Goal: Task Accomplishment & Management: Complete application form

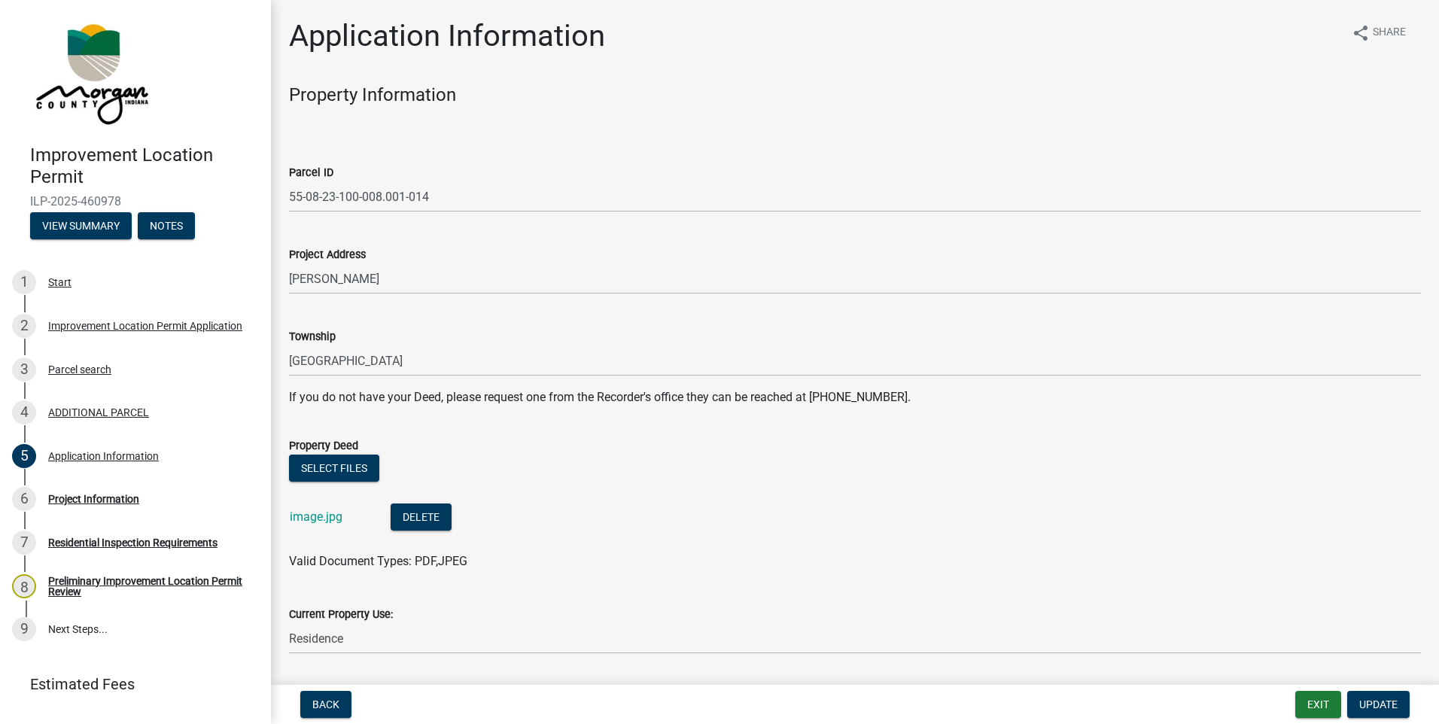
scroll to position [602, 0]
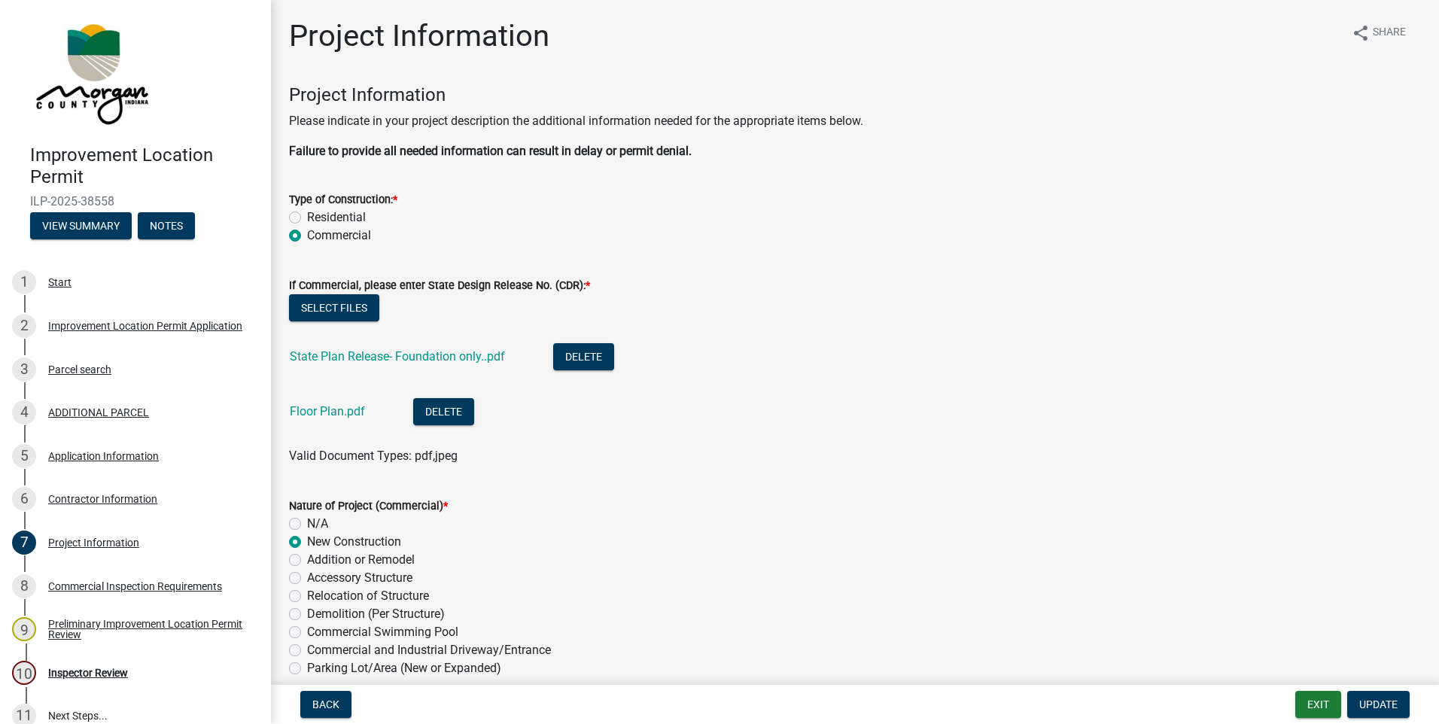
scroll to position [3626, 0]
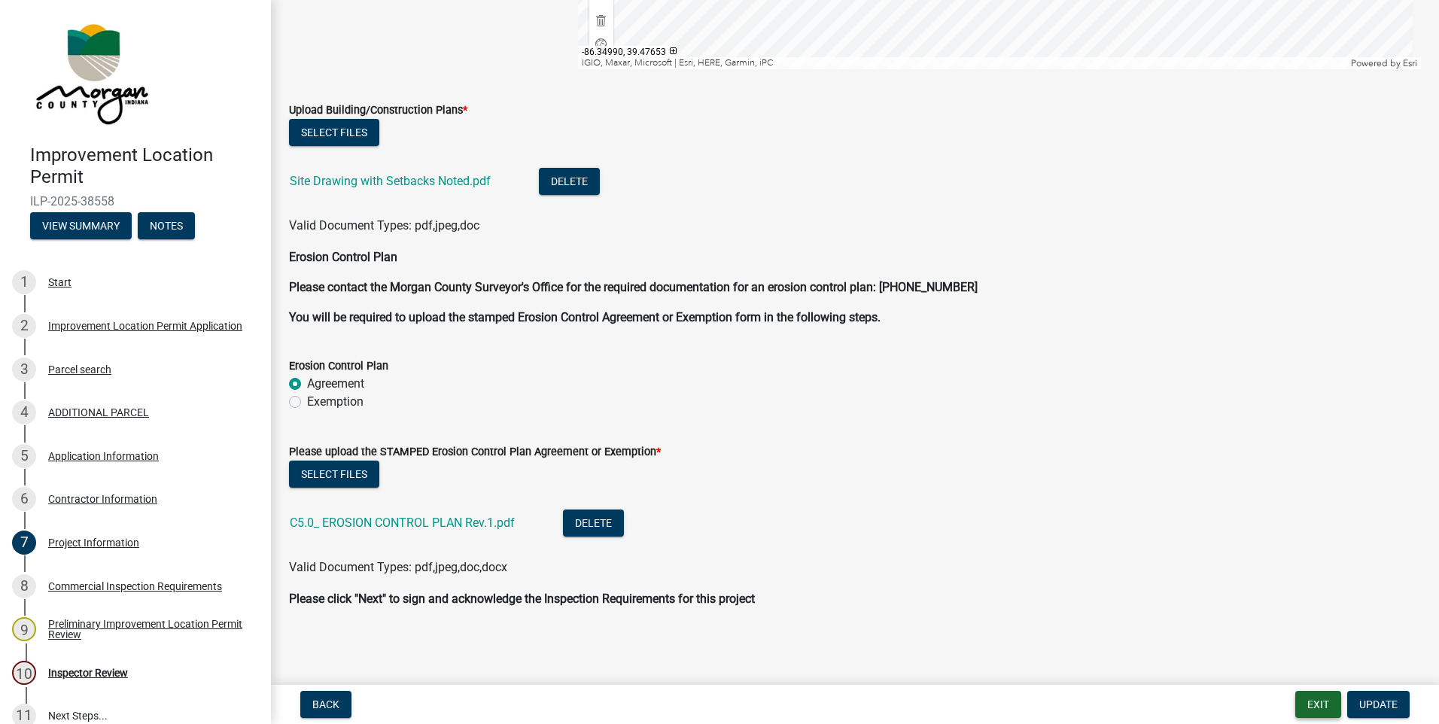
click at [1312, 696] on button "Exit" at bounding box center [1318, 704] width 46 height 27
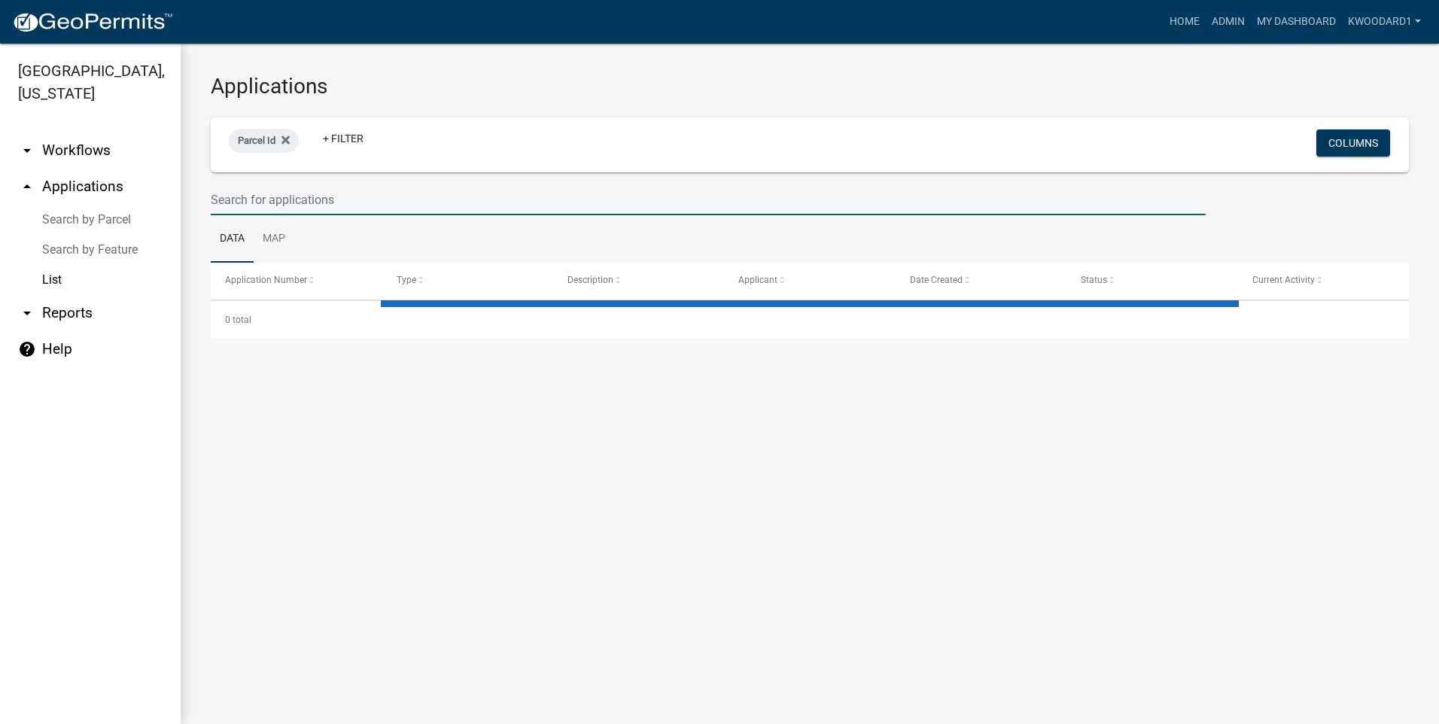
select select "3: 100"
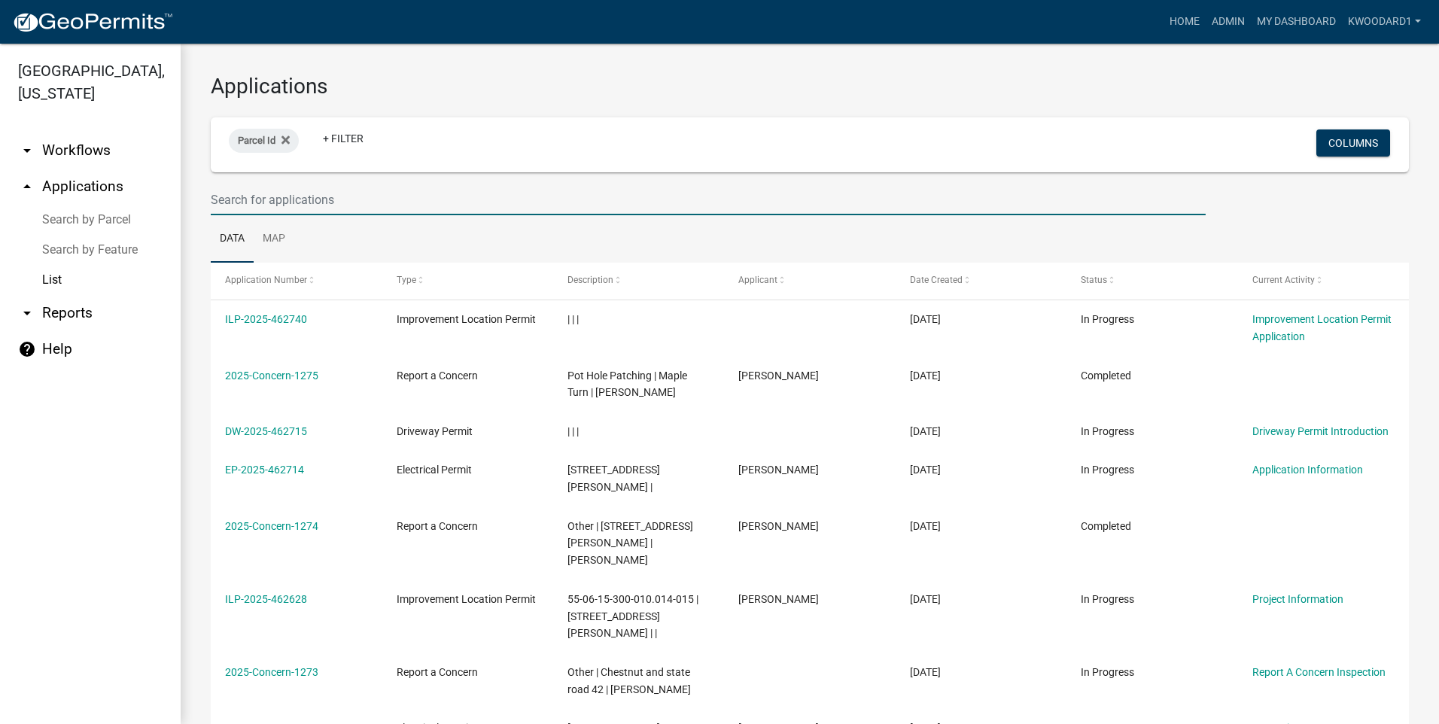
click at [318, 206] on input "text" at bounding box center [708, 199] width 995 height 31
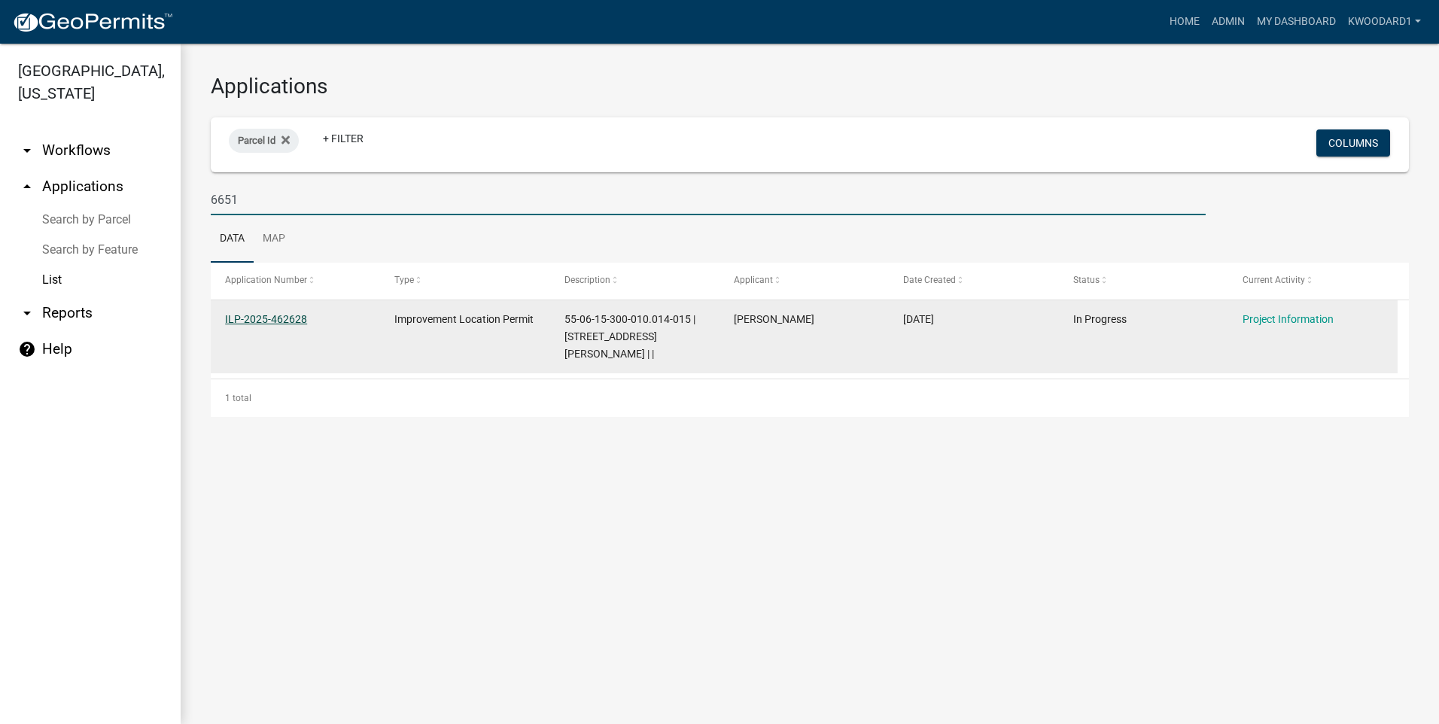
type input "6651"
click at [245, 318] on link "ILP-2025-462628" at bounding box center [266, 319] width 82 height 12
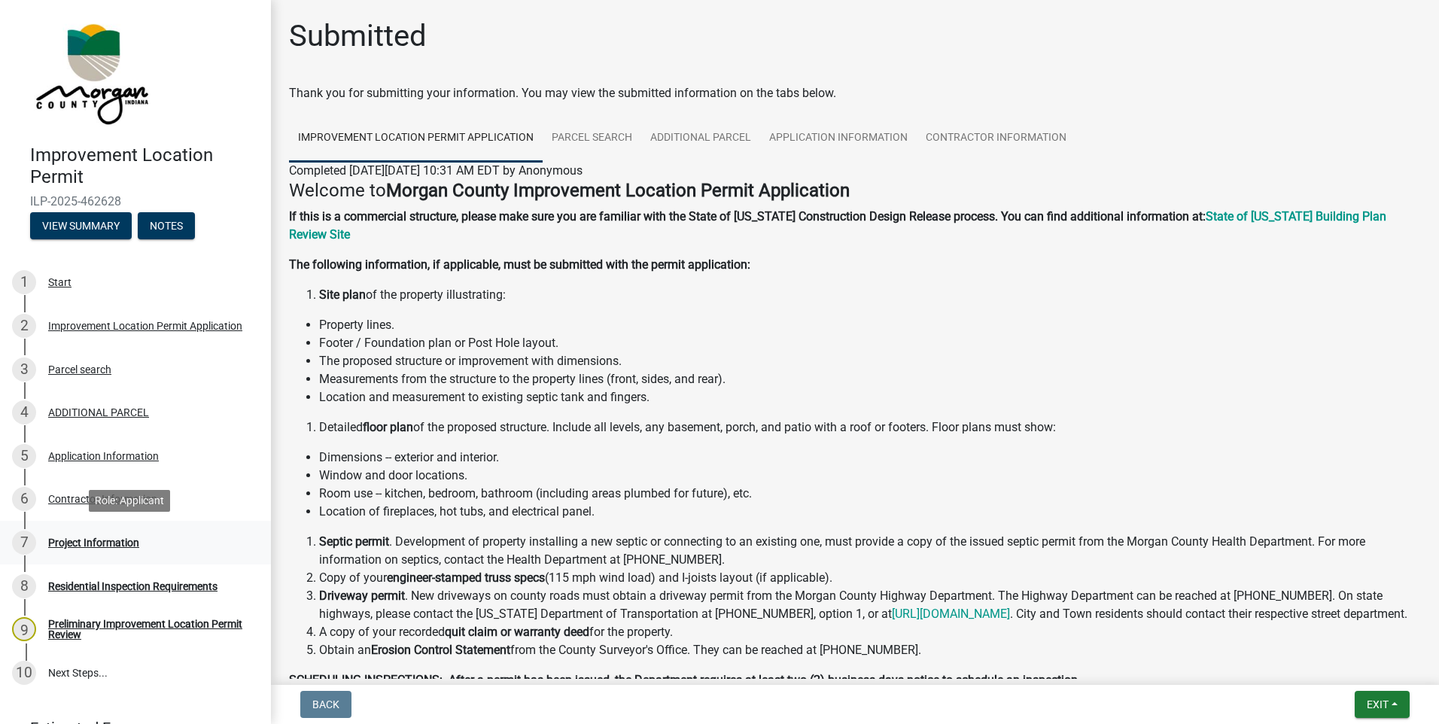
click at [94, 540] on div "Project Information" at bounding box center [93, 542] width 91 height 11
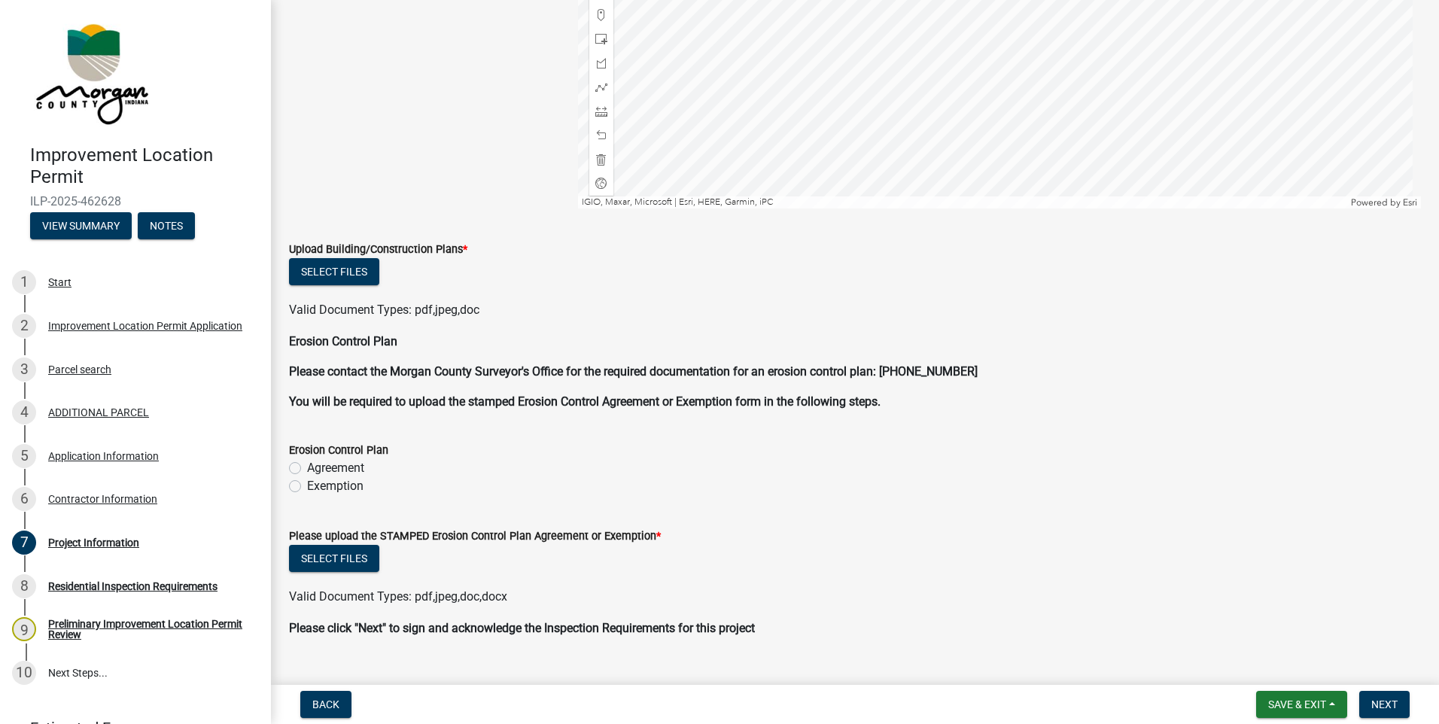
scroll to position [2844, 0]
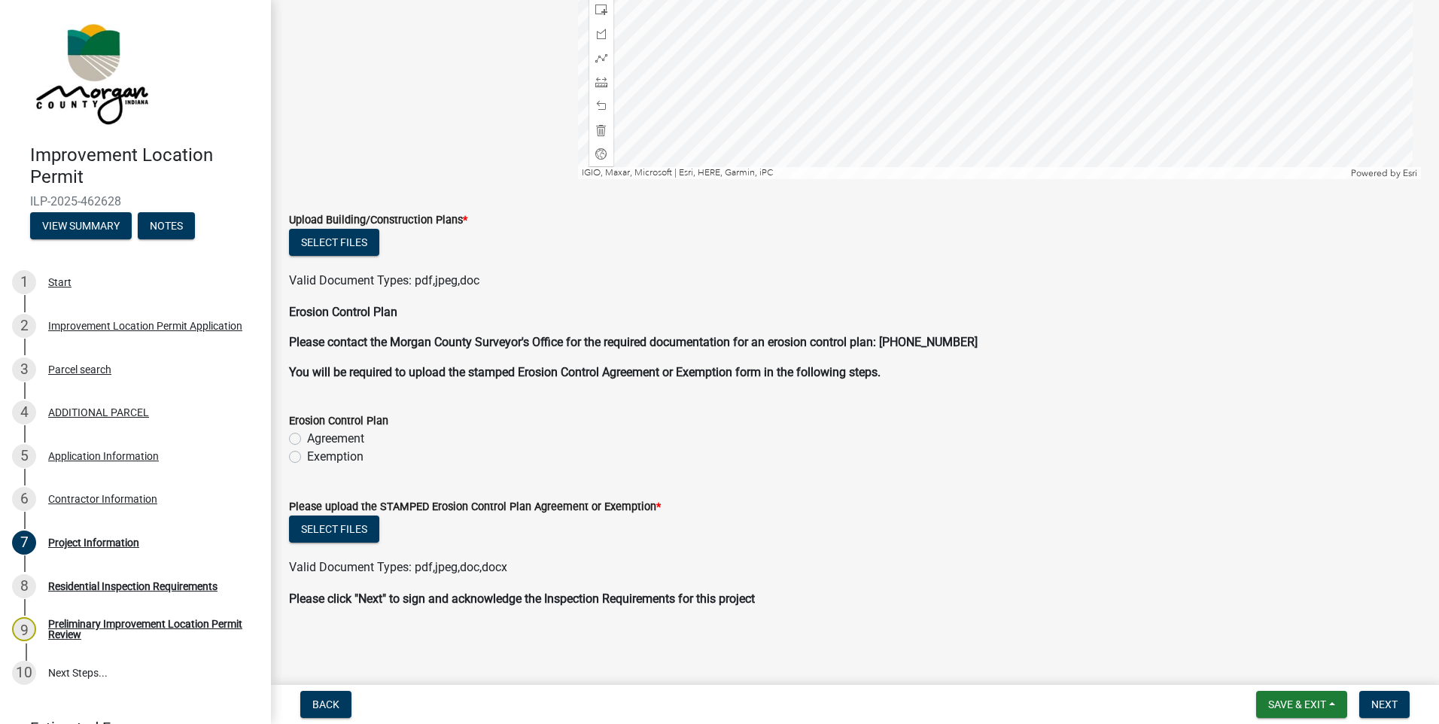
click at [288, 455] on div "Erosion Control Plan Agreement Exemption" at bounding box center [855, 430] width 1155 height 72
click at [307, 455] on label "Exemption" at bounding box center [335, 457] width 56 height 18
click at [307, 455] on input "Exemption" at bounding box center [312, 453] width 10 height 10
radio input "true"
click at [328, 528] on button "Select files" at bounding box center [334, 529] width 90 height 27
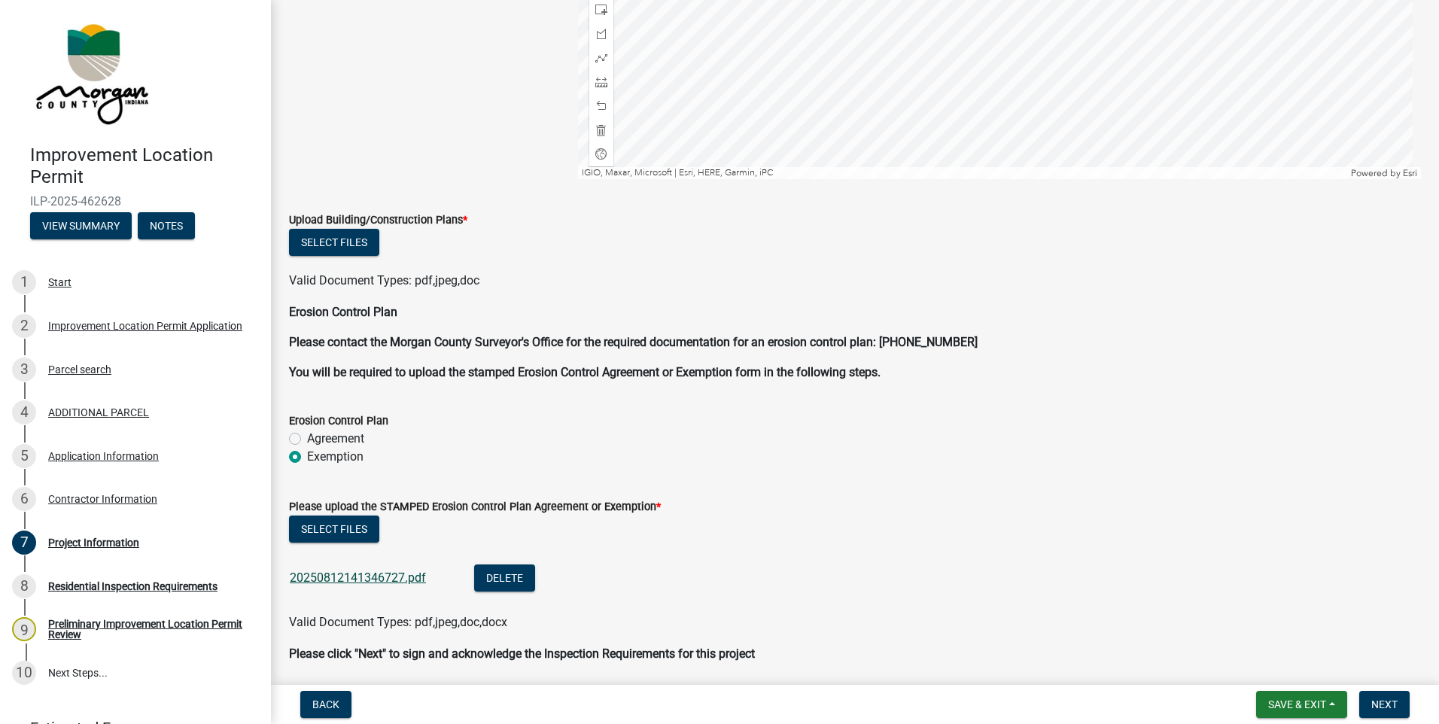
click at [347, 580] on link "20250812141346727.pdf" at bounding box center [358, 578] width 136 height 14
click at [1298, 701] on span "Save & Exit" at bounding box center [1297, 704] width 58 height 12
click at [1280, 671] on button "Save & Exit" at bounding box center [1287, 665] width 120 height 36
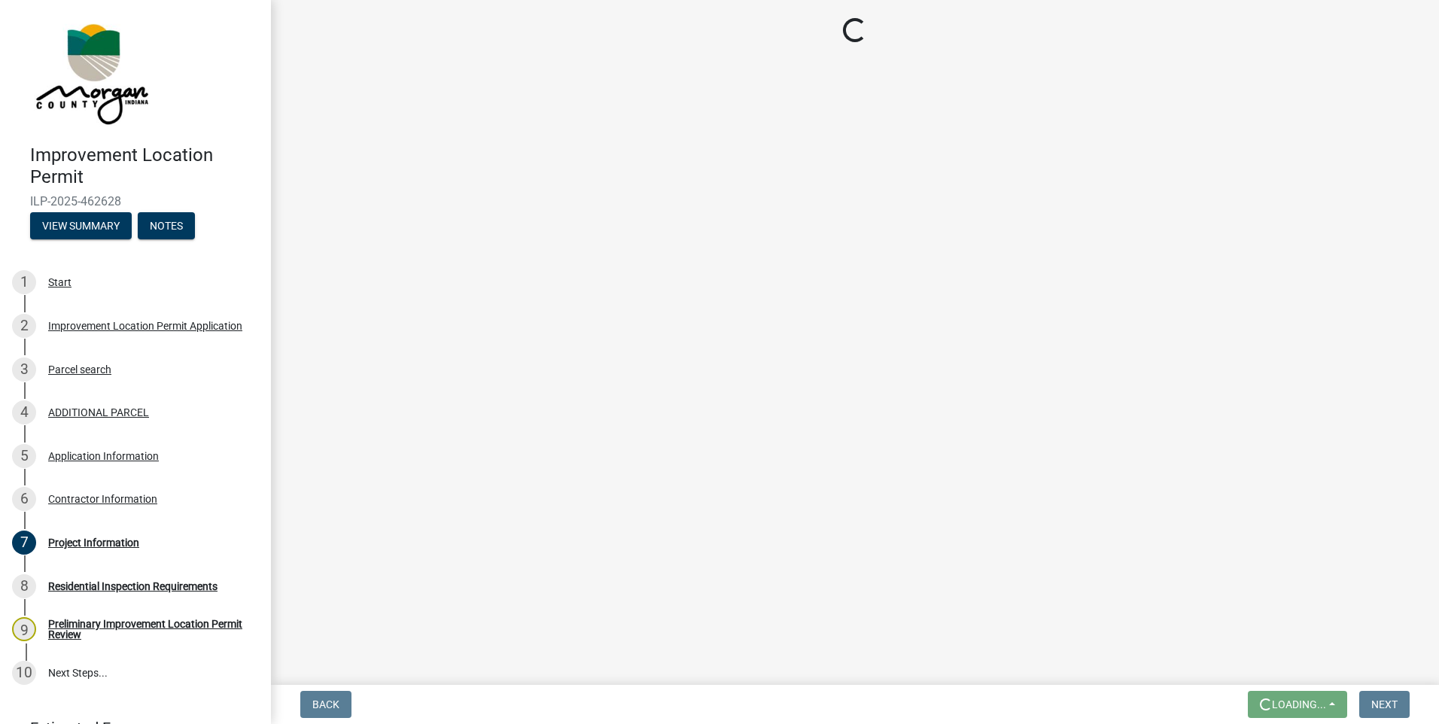
scroll to position [0, 0]
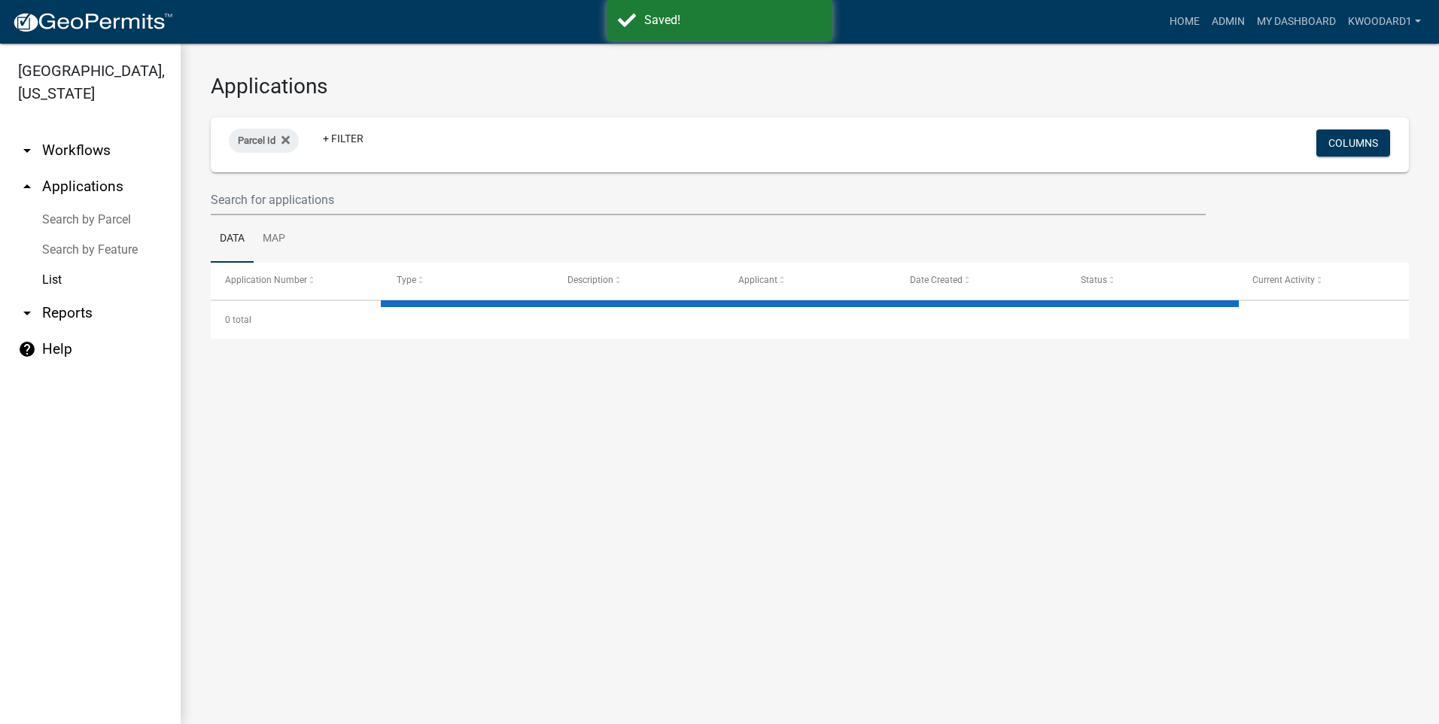
select select "3: 100"
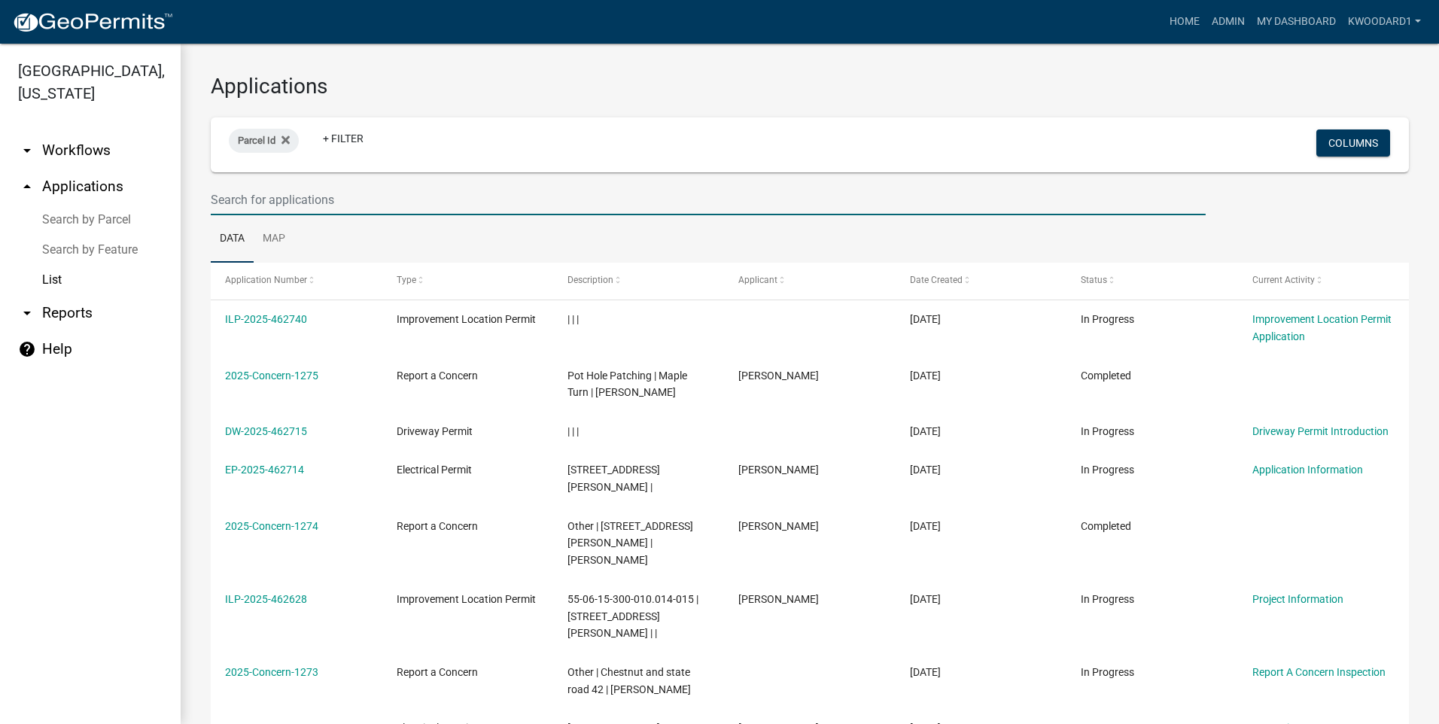
click at [332, 207] on input "text" at bounding box center [708, 199] width 995 height 31
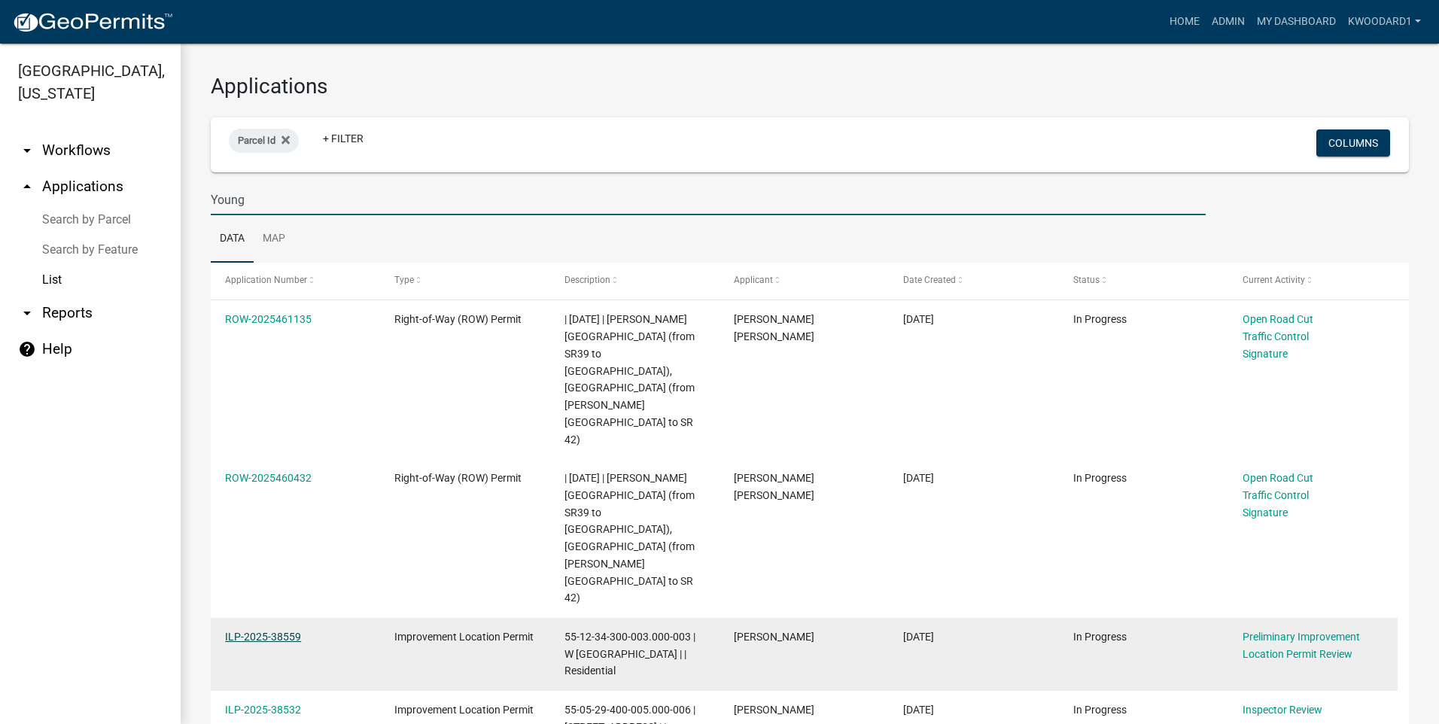
type input "Young"
click at [286, 631] on link "ILP-2025-38559" at bounding box center [263, 637] width 76 height 12
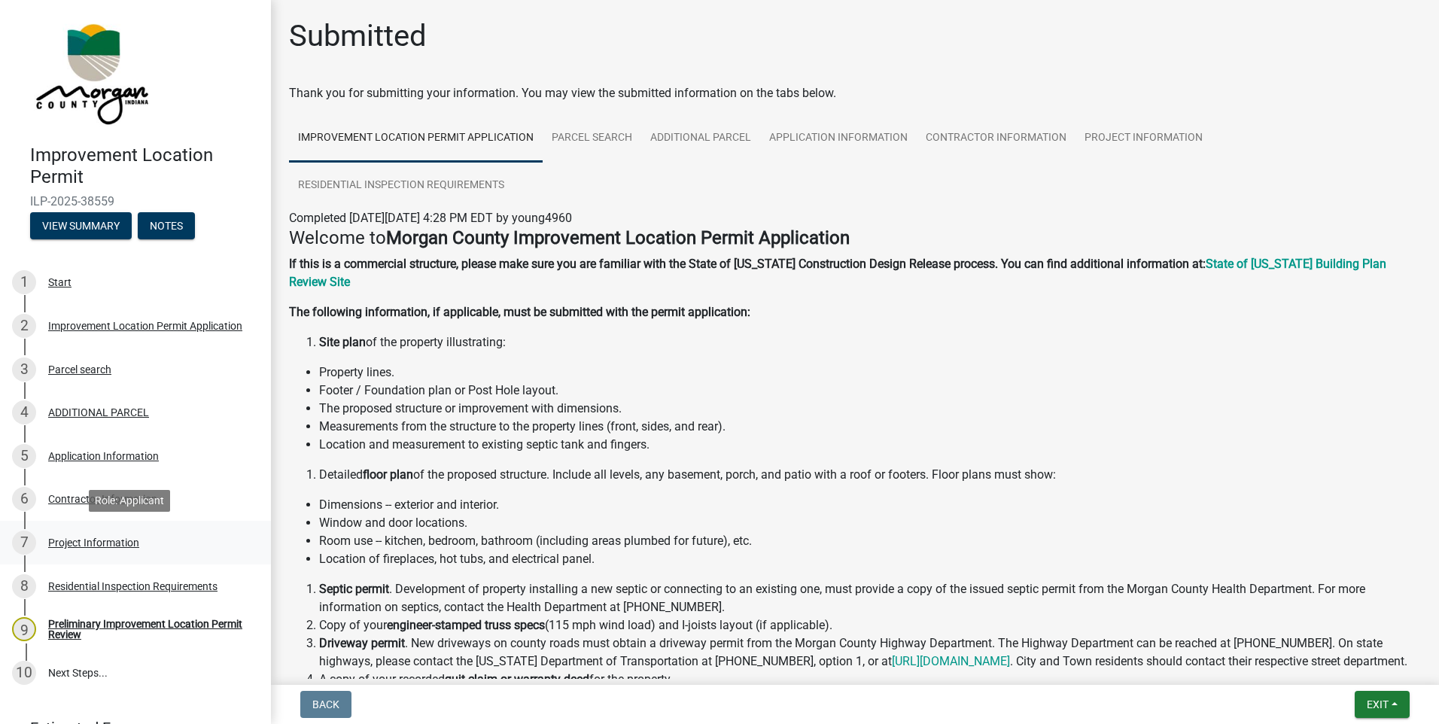
click at [119, 540] on div "Project Information" at bounding box center [93, 542] width 91 height 11
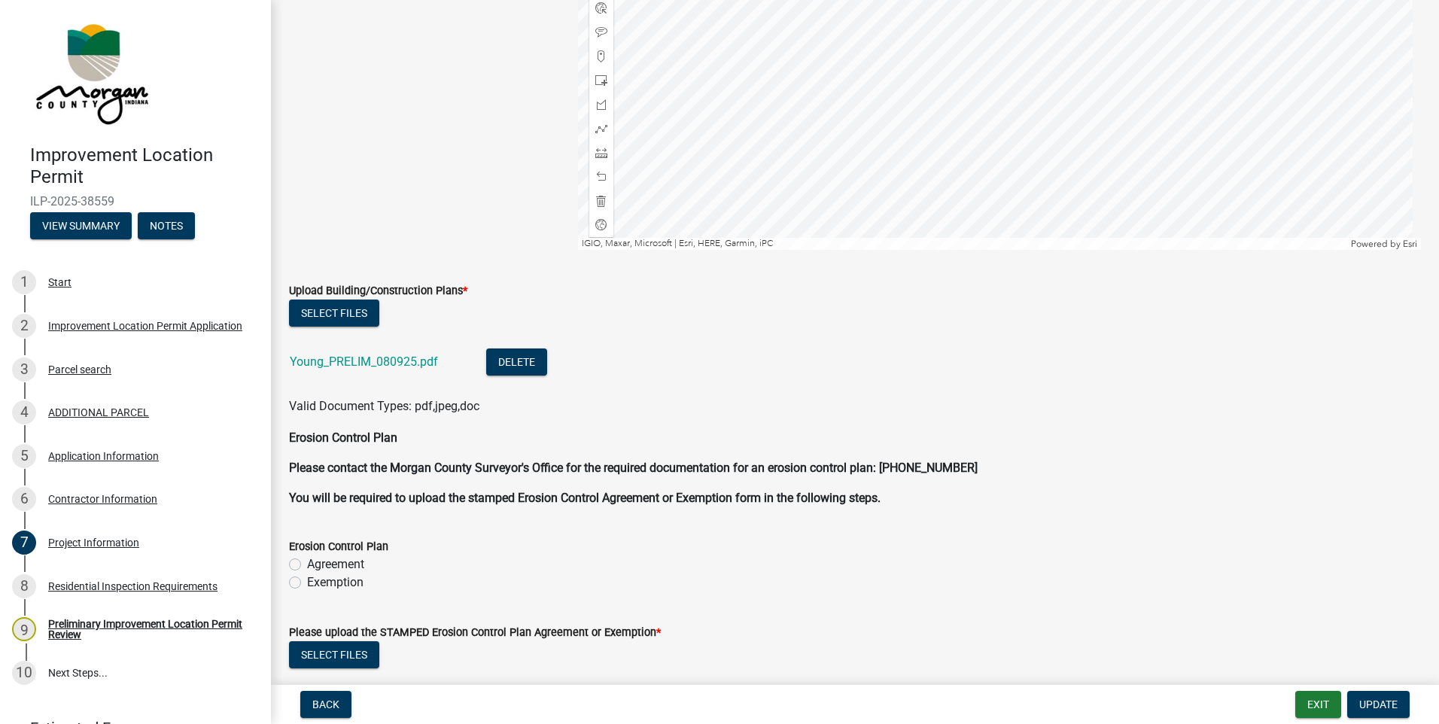
scroll to position [2860, 0]
click at [406, 365] on link "Young_PRELIM_080925.pdf" at bounding box center [364, 361] width 148 height 14
drag, startPoint x: 102, startPoint y: 455, endPoint x: 114, endPoint y: 455, distance: 11.3
click at [103, 455] on div "Application Information" at bounding box center [103, 456] width 111 height 11
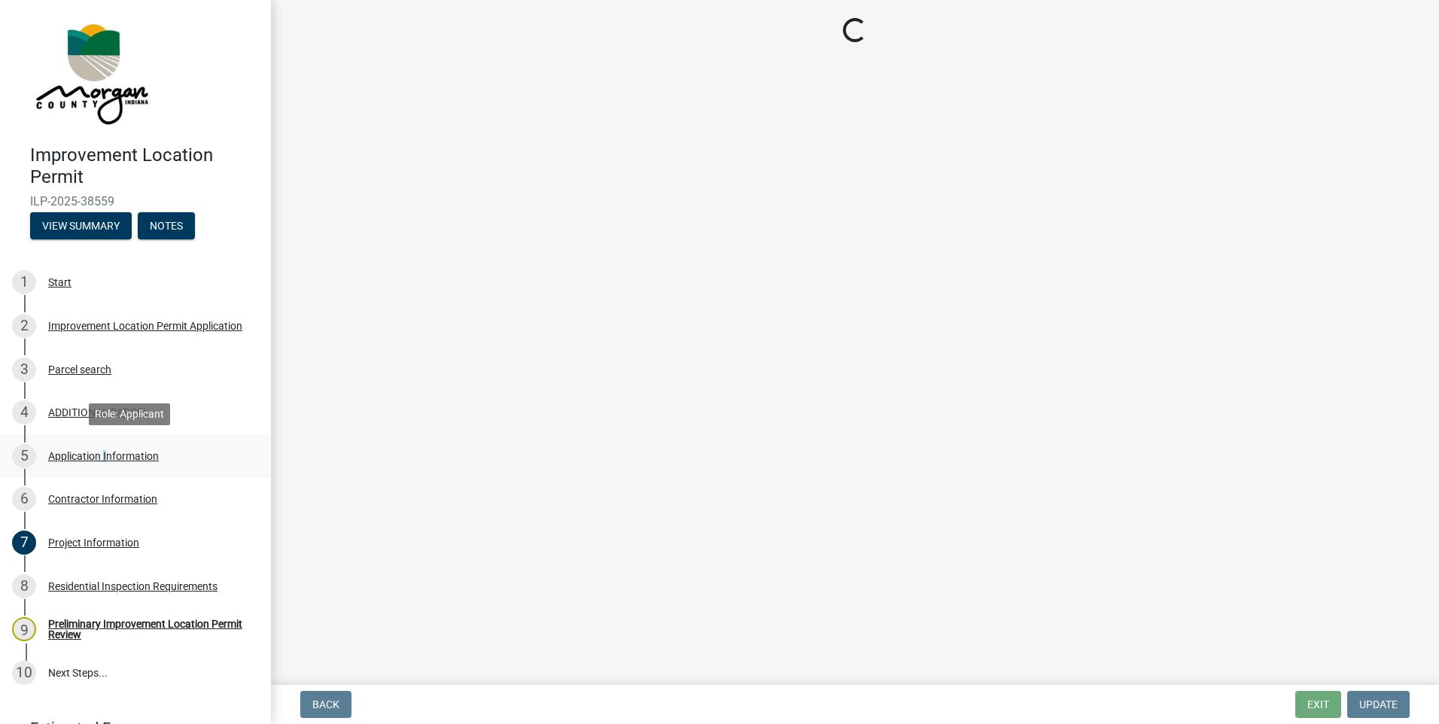
scroll to position [0, 0]
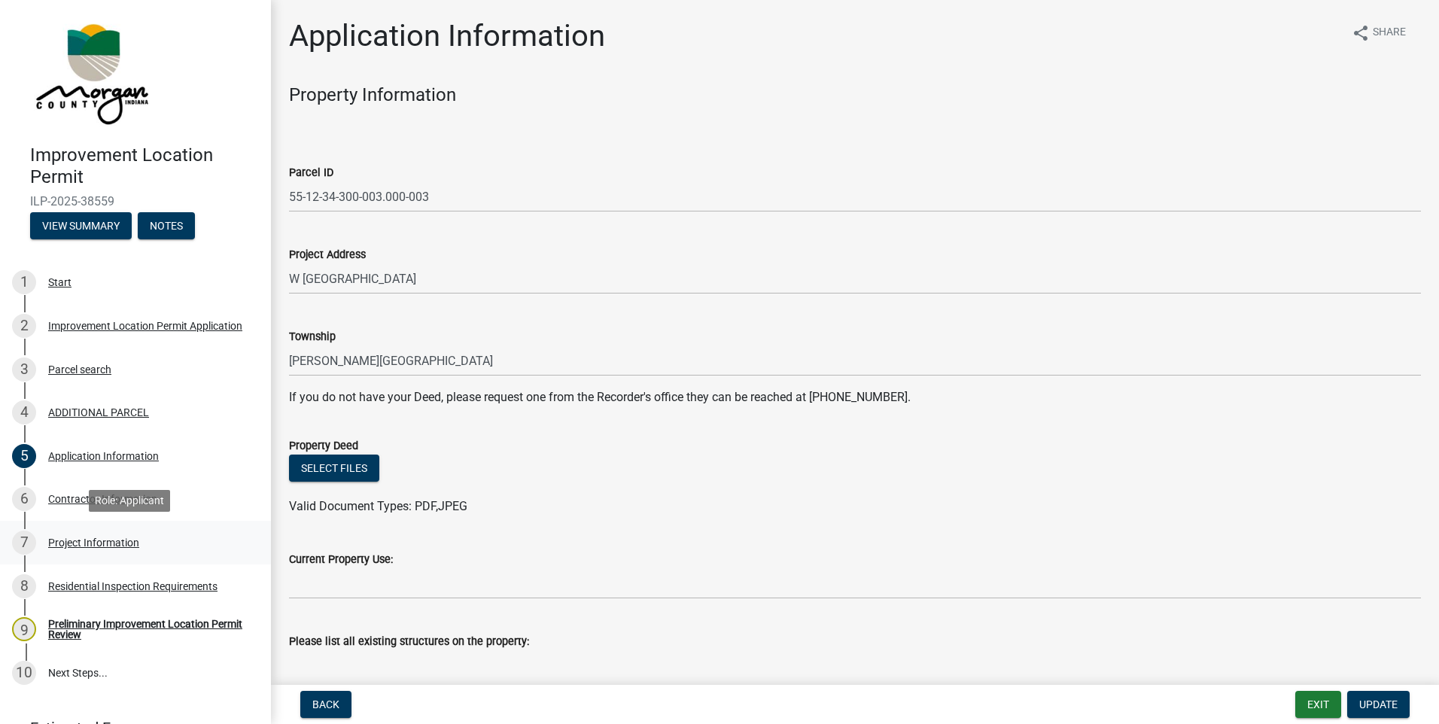
click at [92, 541] on div "Project Information" at bounding box center [93, 542] width 91 height 11
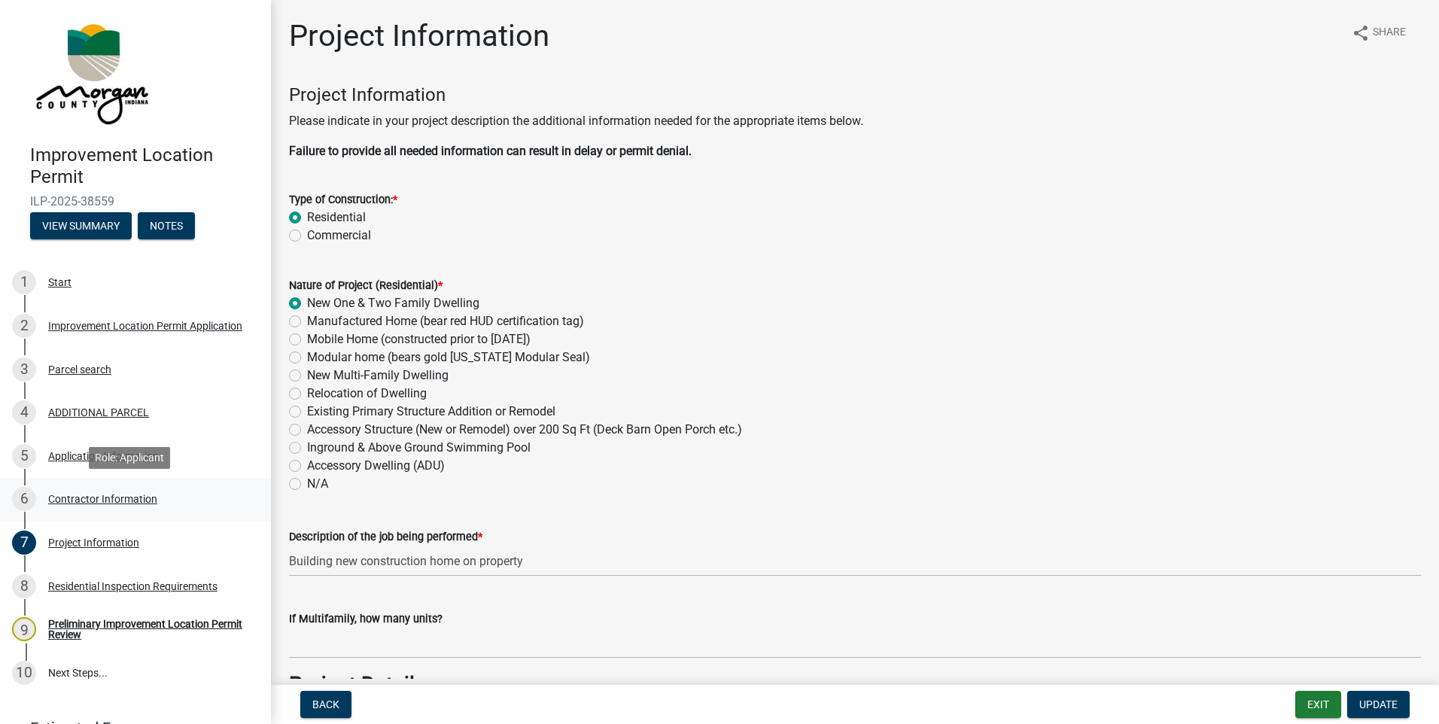
click at [82, 501] on div "Contractor Information" at bounding box center [102, 499] width 109 height 11
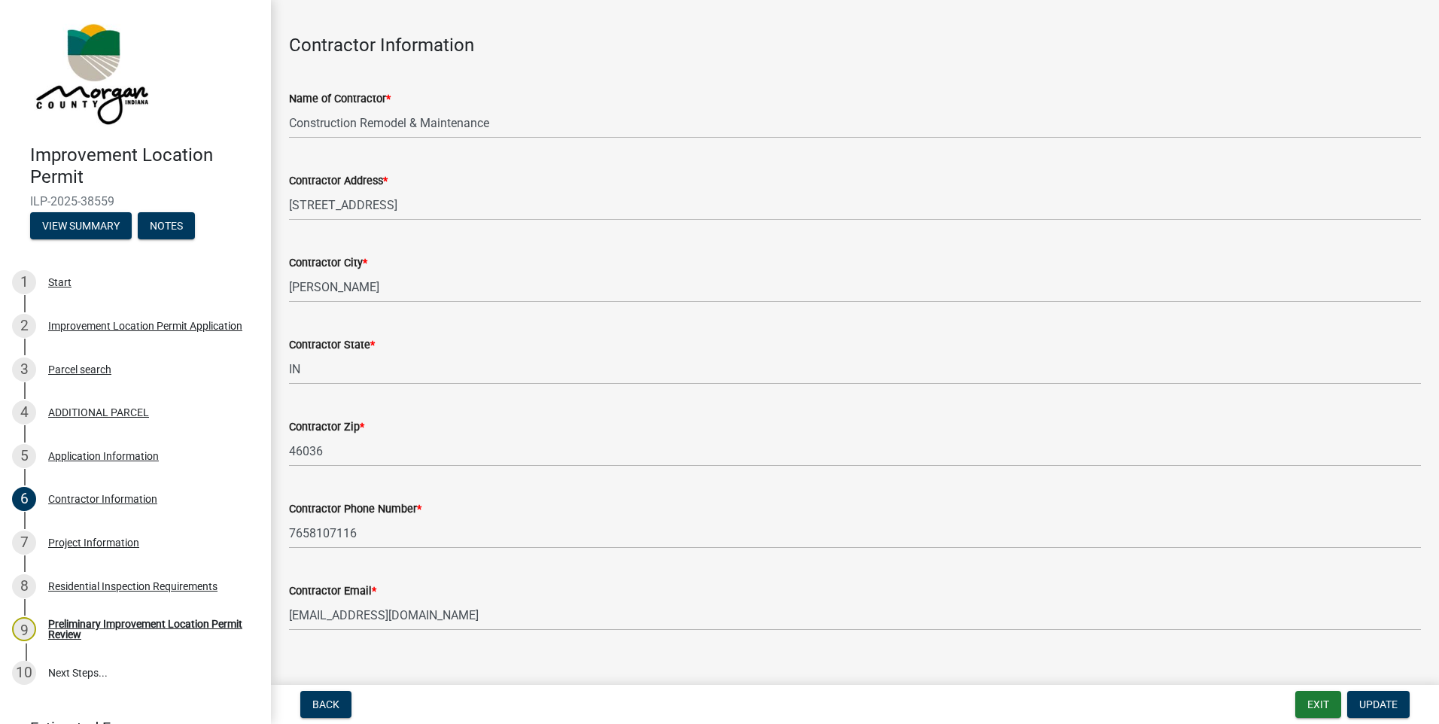
scroll to position [72, 0]
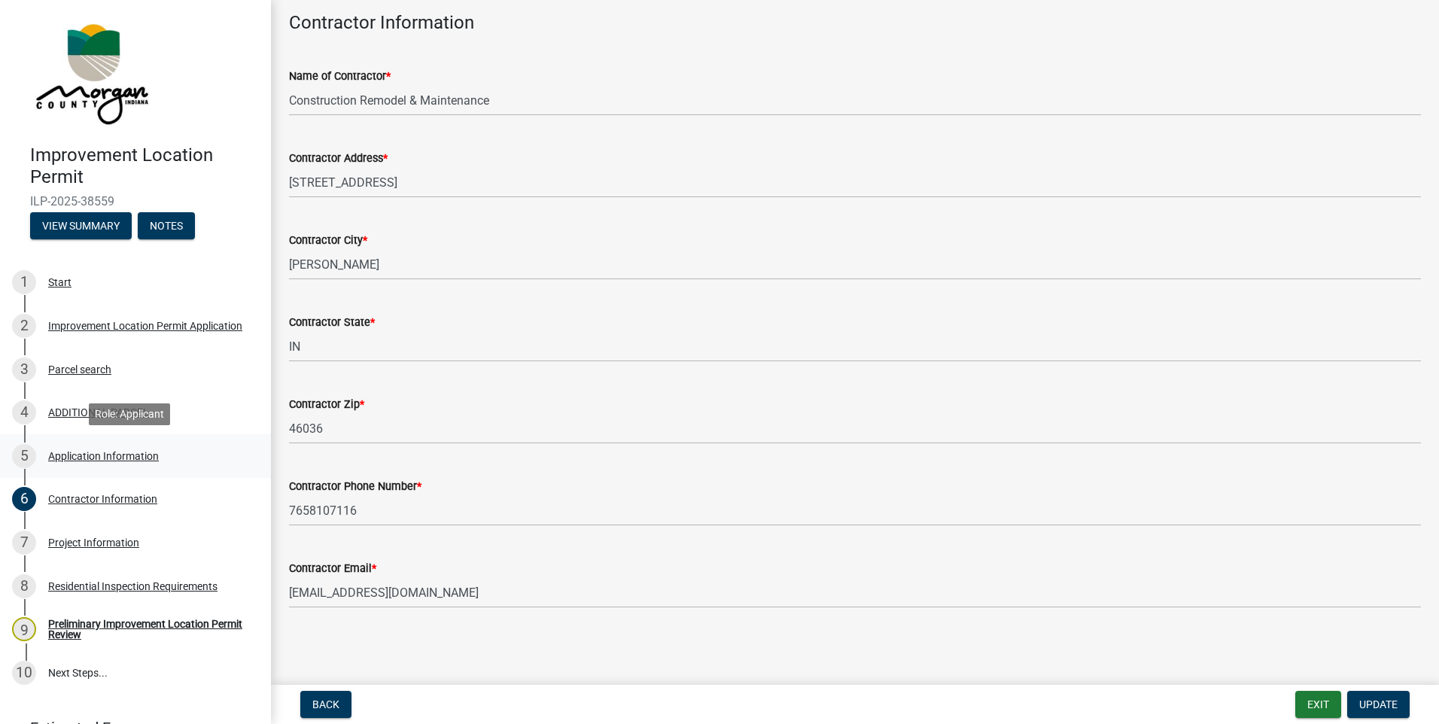
click at [95, 455] on div "Application Information" at bounding box center [103, 456] width 111 height 11
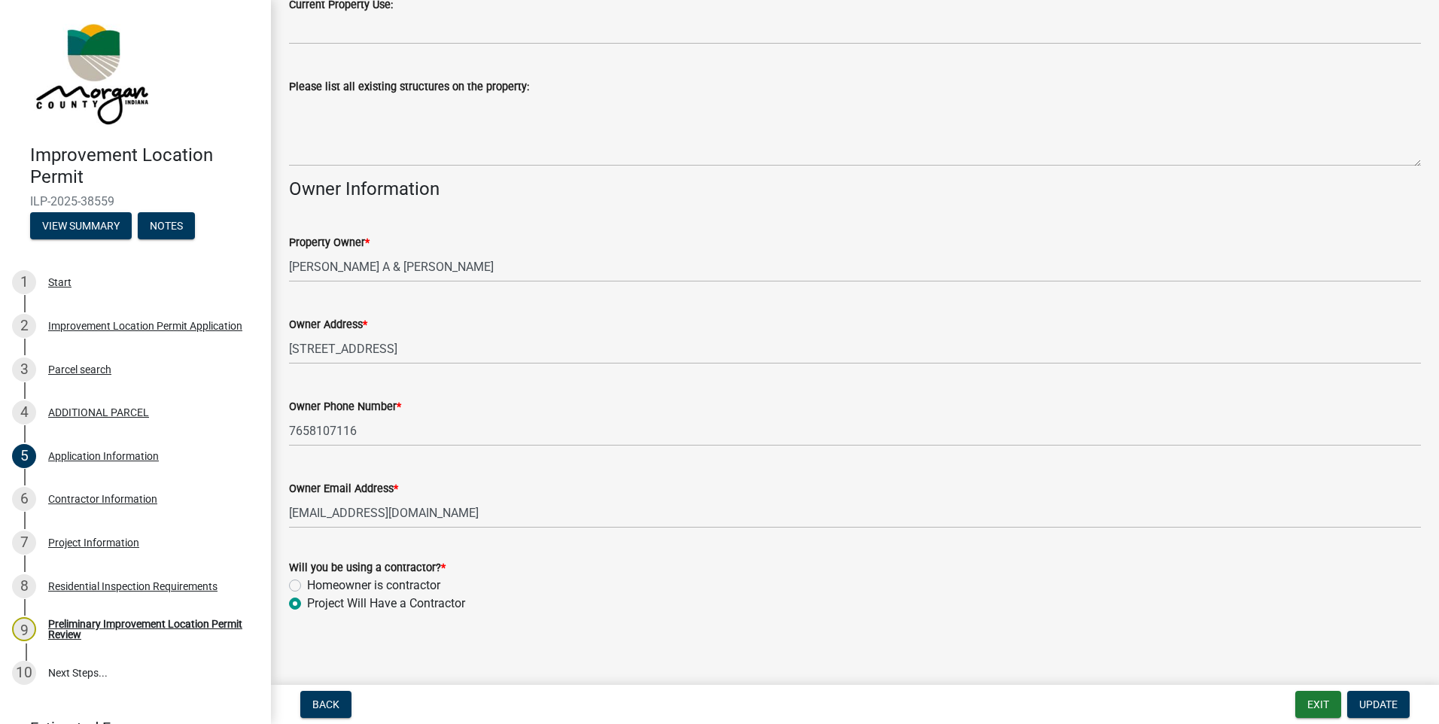
scroll to position [561, 0]
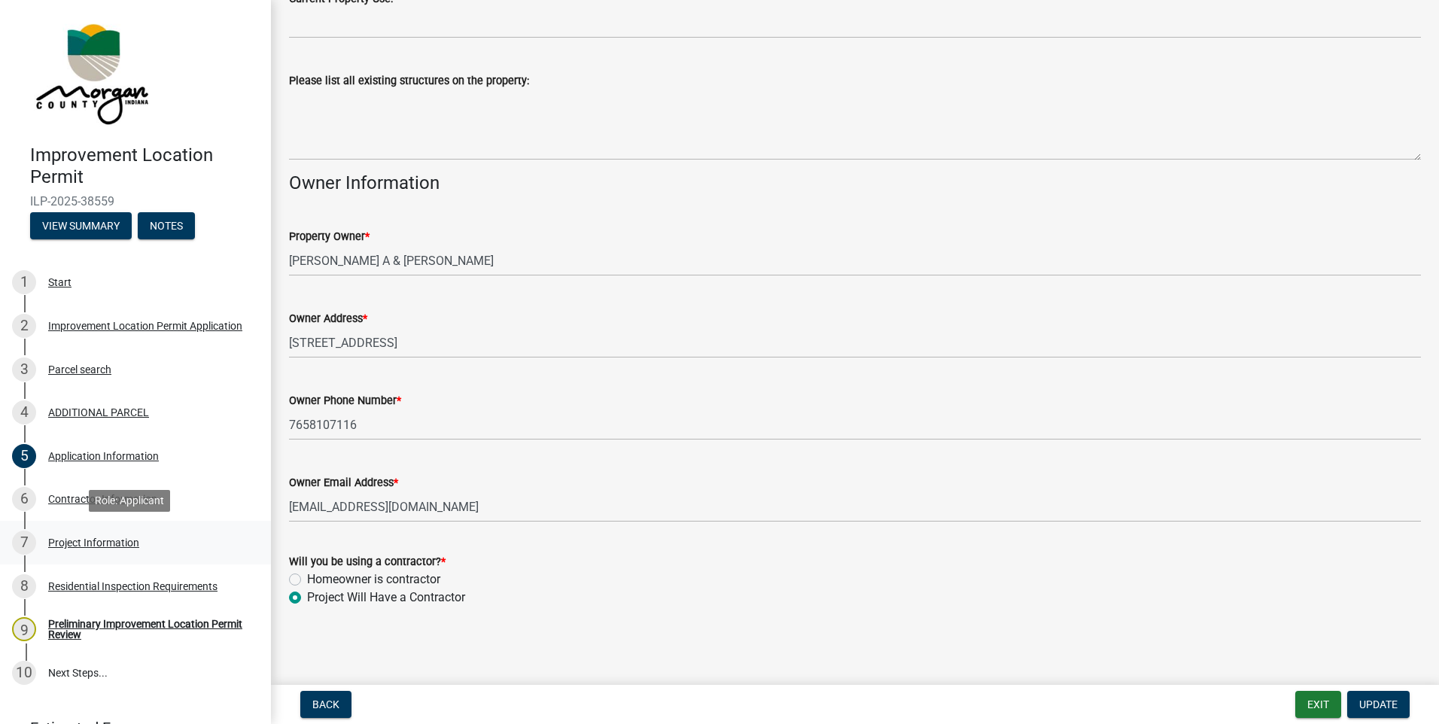
click at [105, 540] on div "Project Information" at bounding box center [93, 542] width 91 height 11
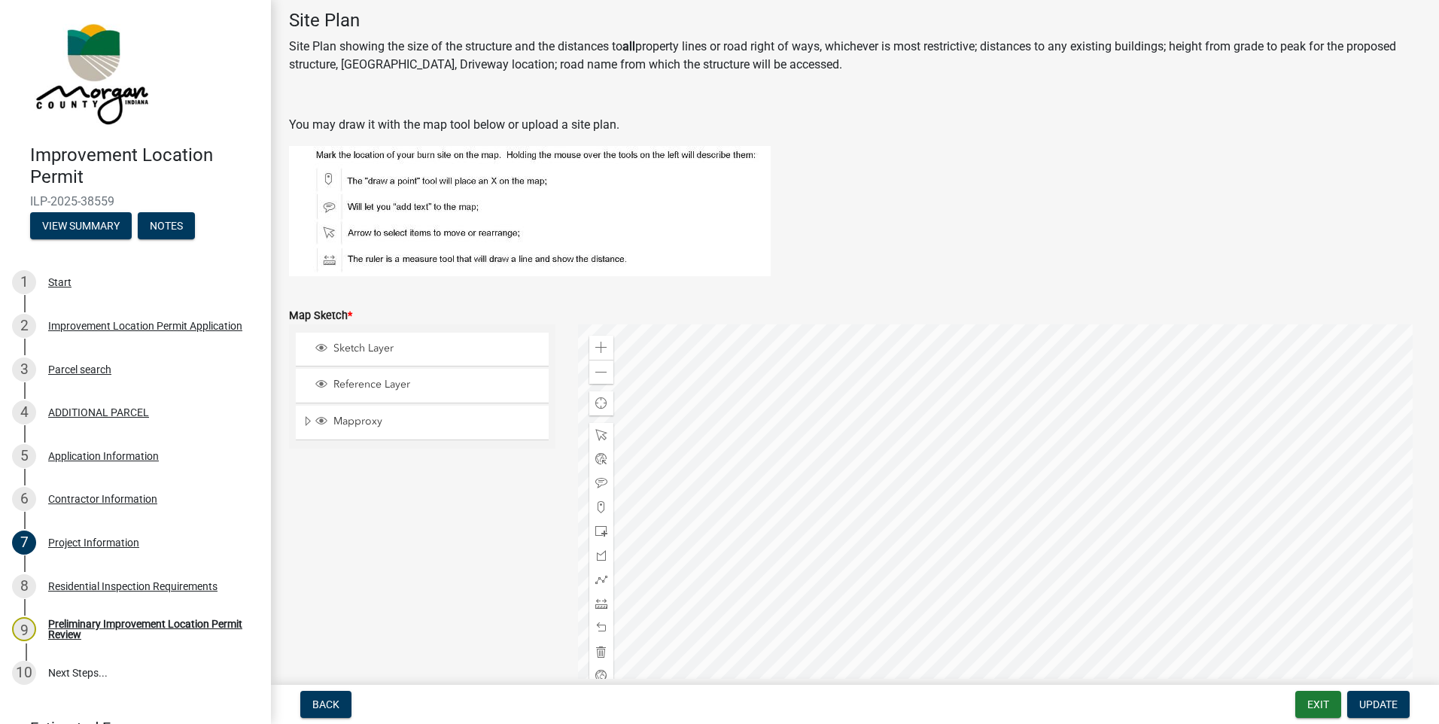
scroll to position [2634, 0]
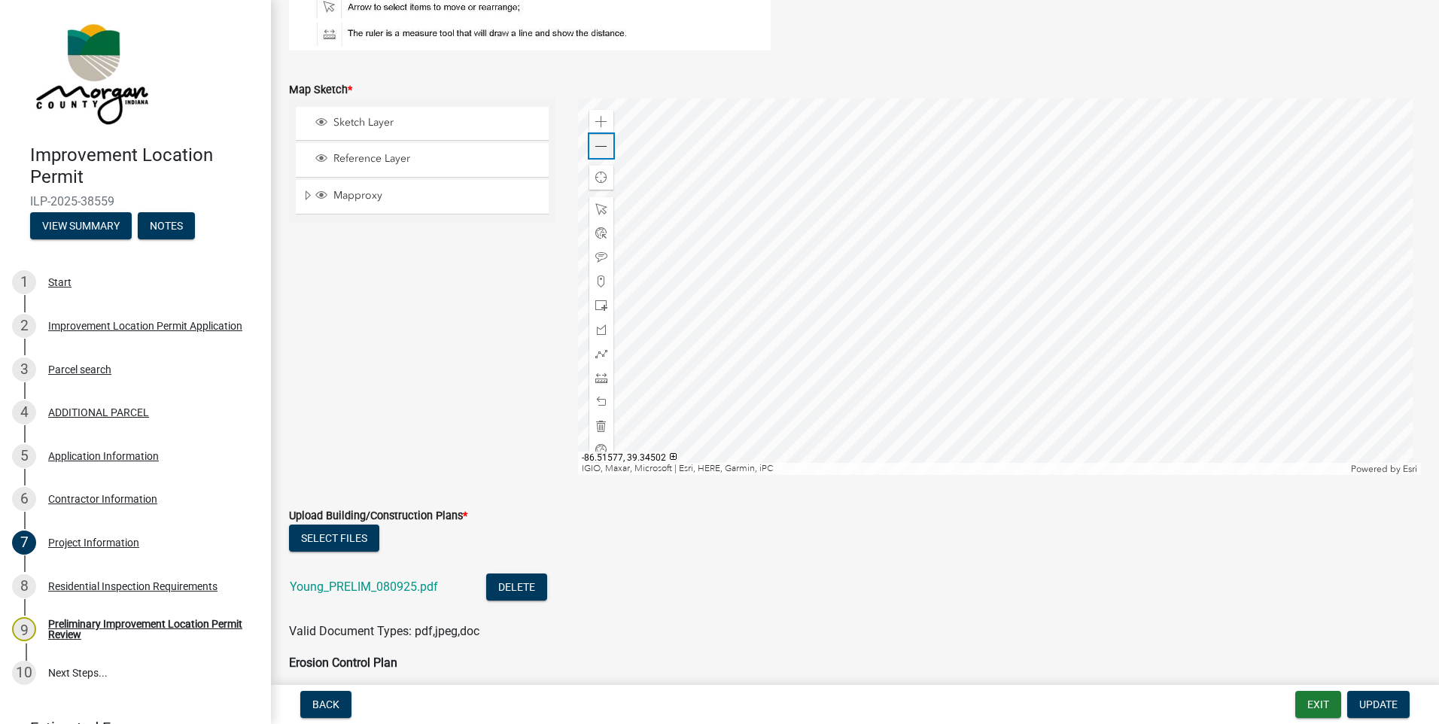
click at [603, 148] on span at bounding box center [601, 147] width 12 height 12
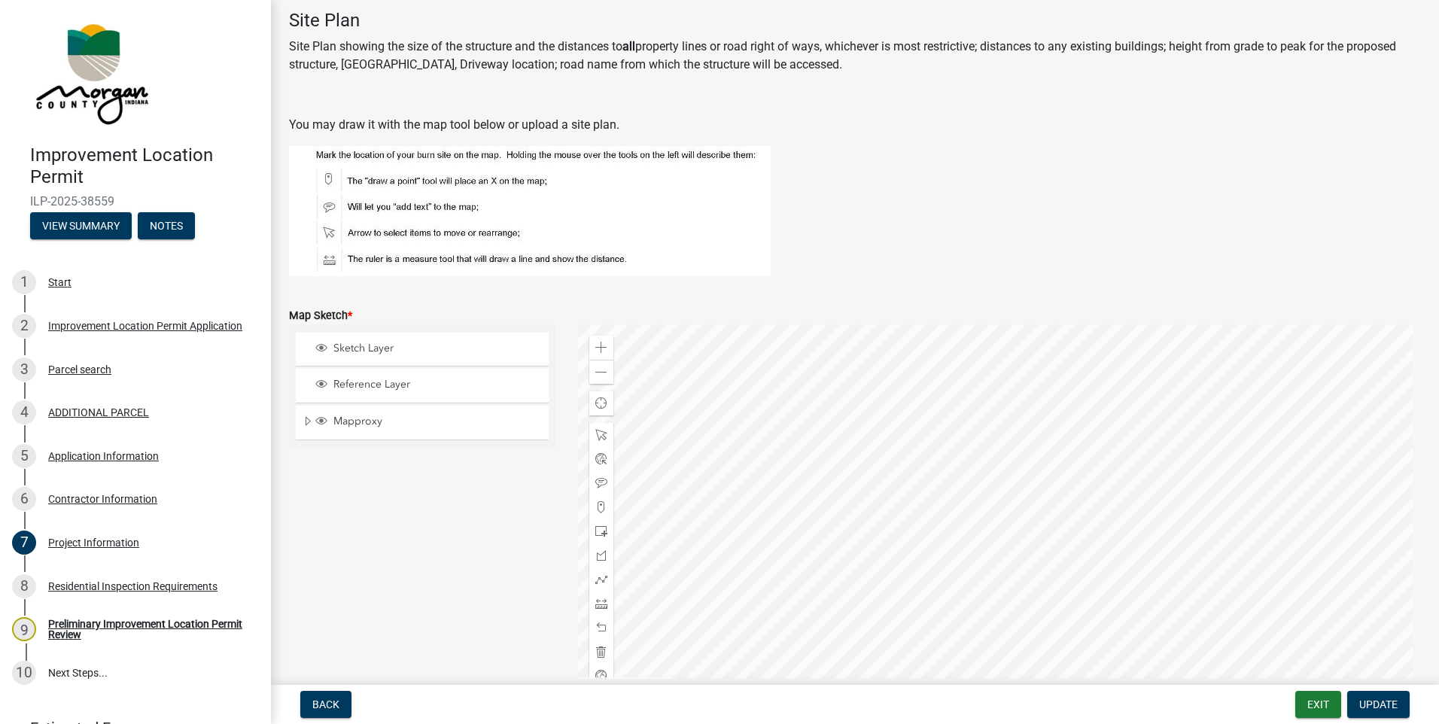
scroll to position [2484, 0]
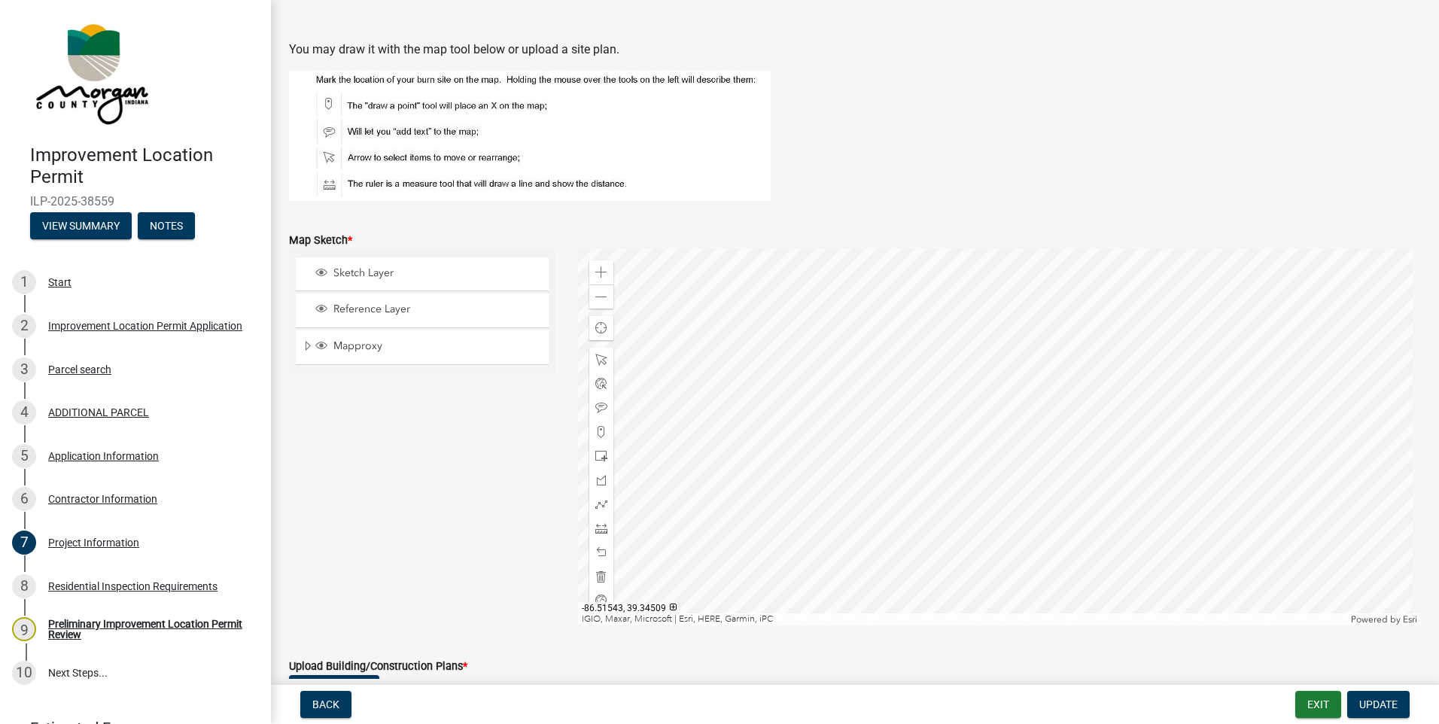
click at [1024, 389] on div at bounding box center [1000, 437] width 844 height 376
click at [936, 504] on div at bounding box center [1000, 437] width 844 height 376
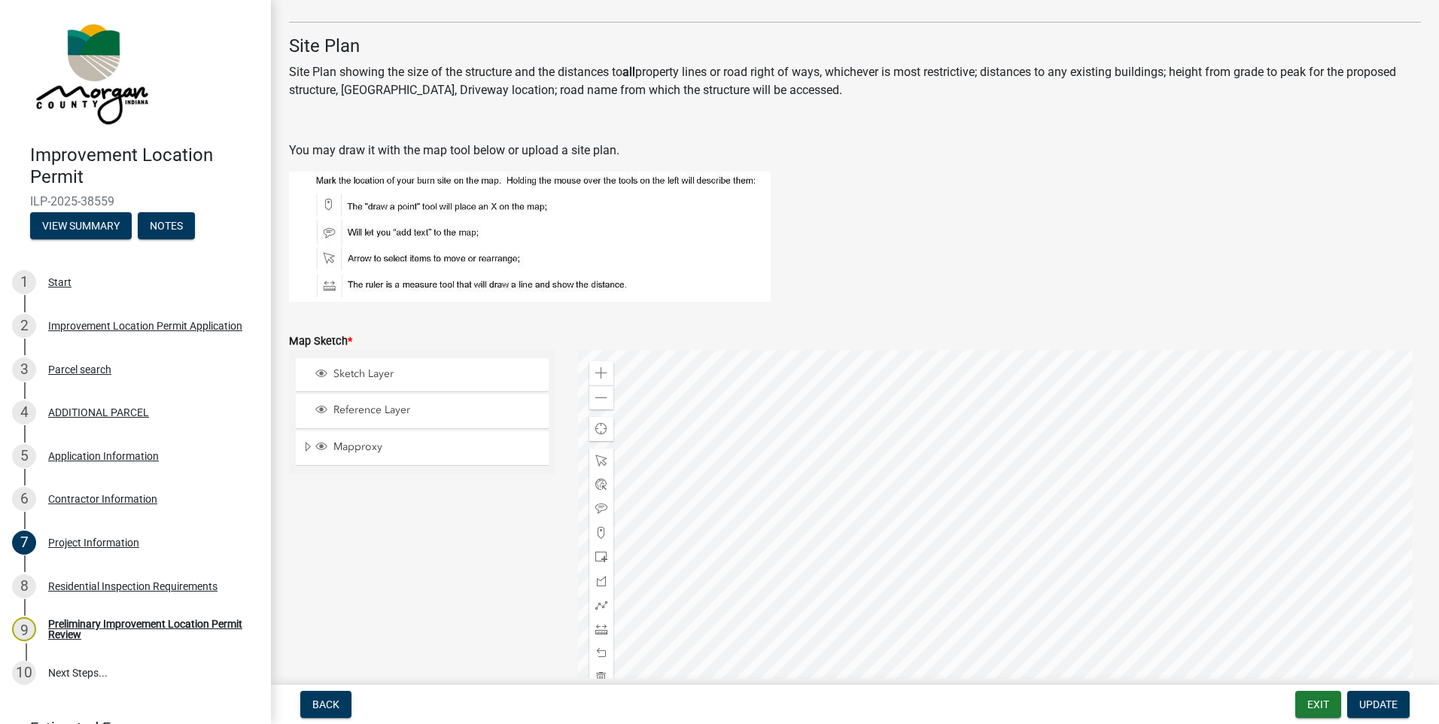
scroll to position [2408, 0]
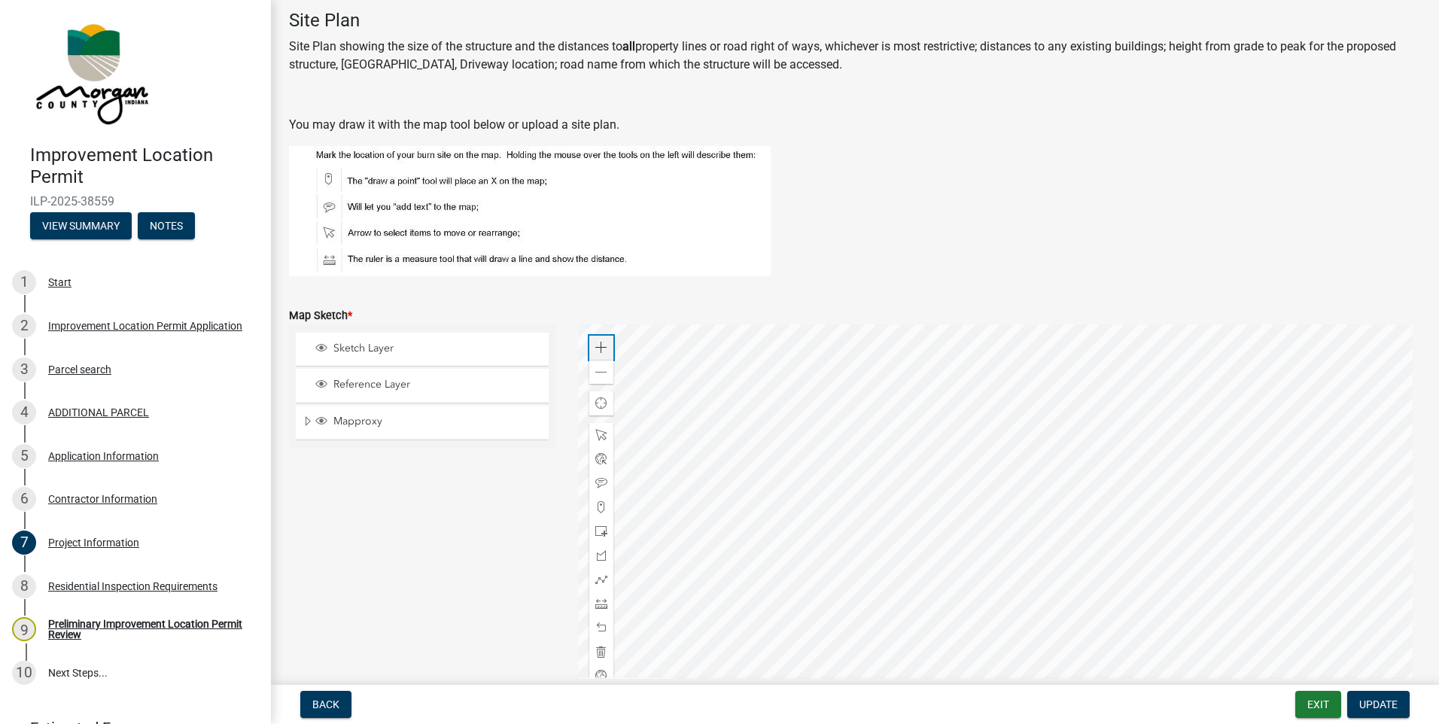
click at [595, 354] on span at bounding box center [601, 348] width 12 height 12
click at [1267, 386] on div at bounding box center [1000, 512] width 844 height 376
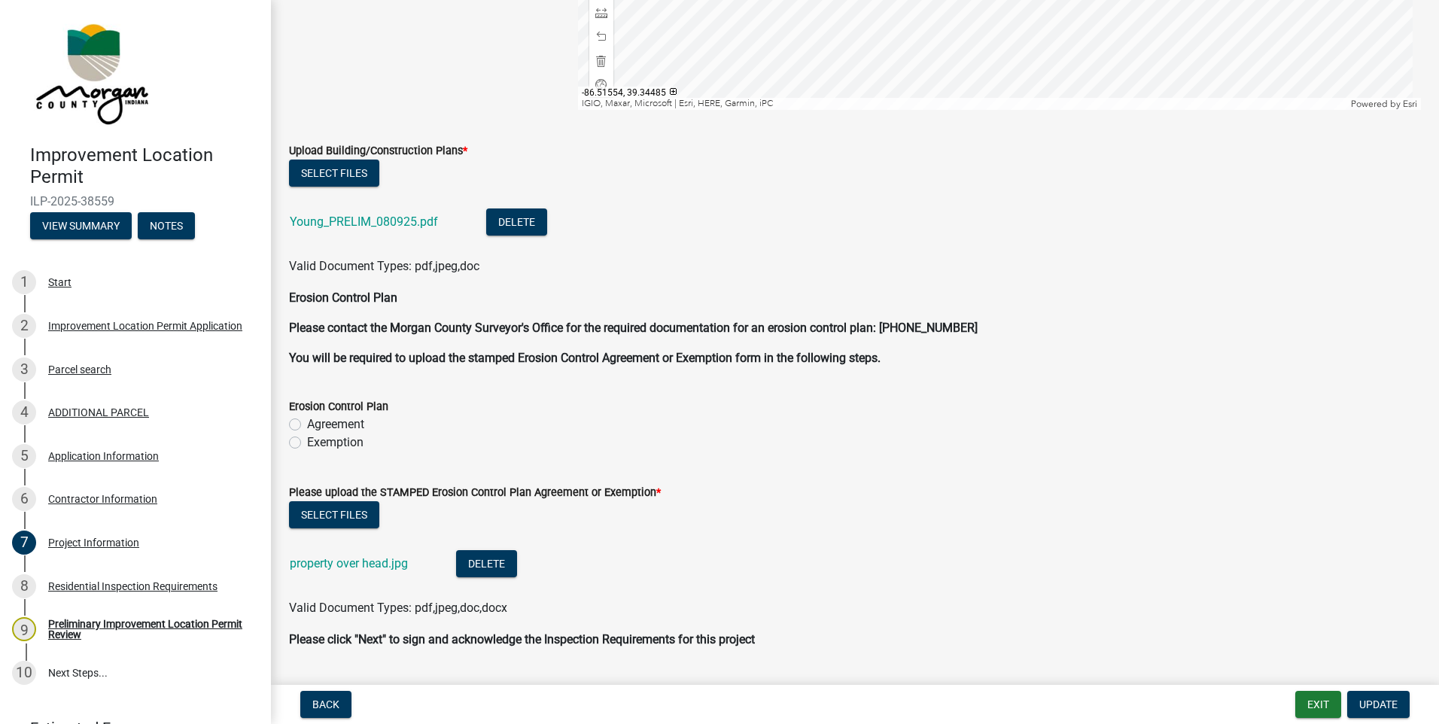
scroll to position [3011, 0]
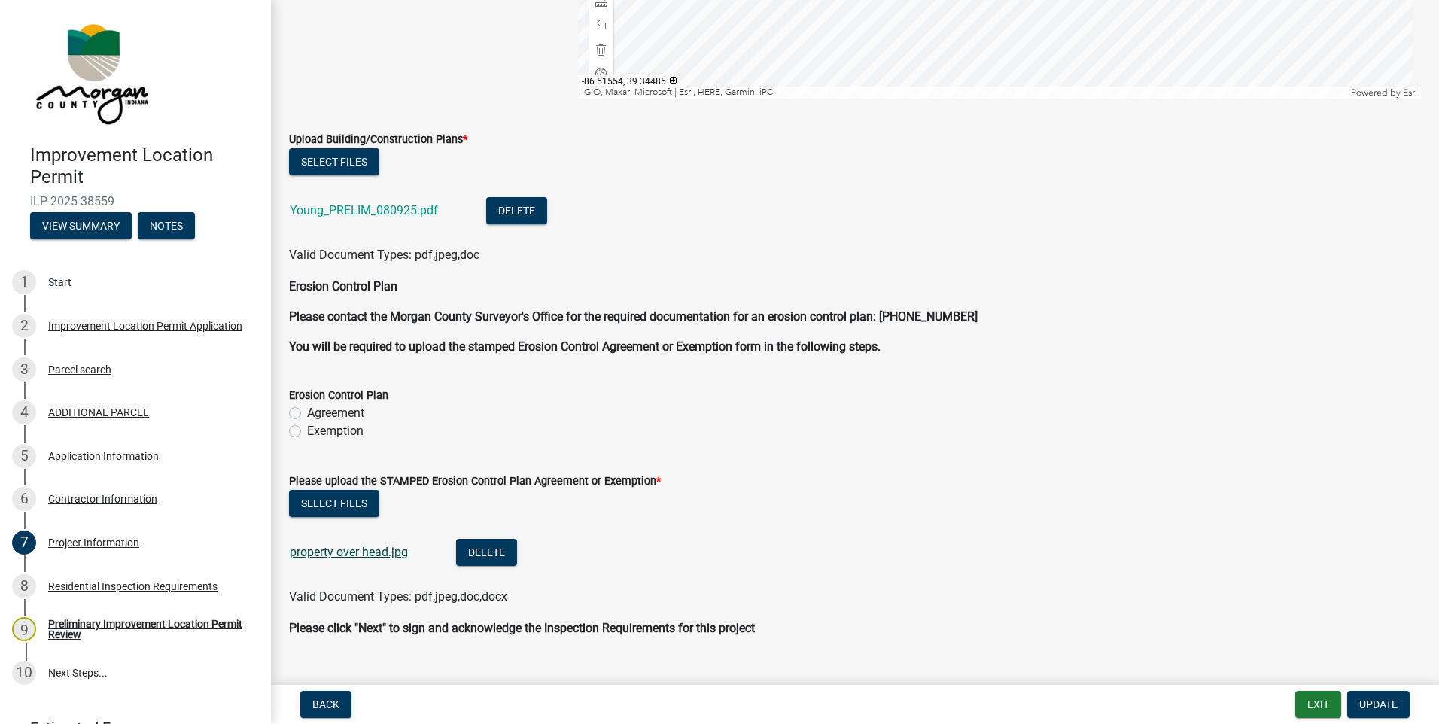
click at [323, 550] on link "property over head.jpg" at bounding box center [349, 552] width 118 height 14
click at [412, 209] on link "Young_PRELIM_080925.pdf" at bounding box center [364, 210] width 148 height 14
click at [72, 456] on div "Application Information" at bounding box center [103, 456] width 111 height 11
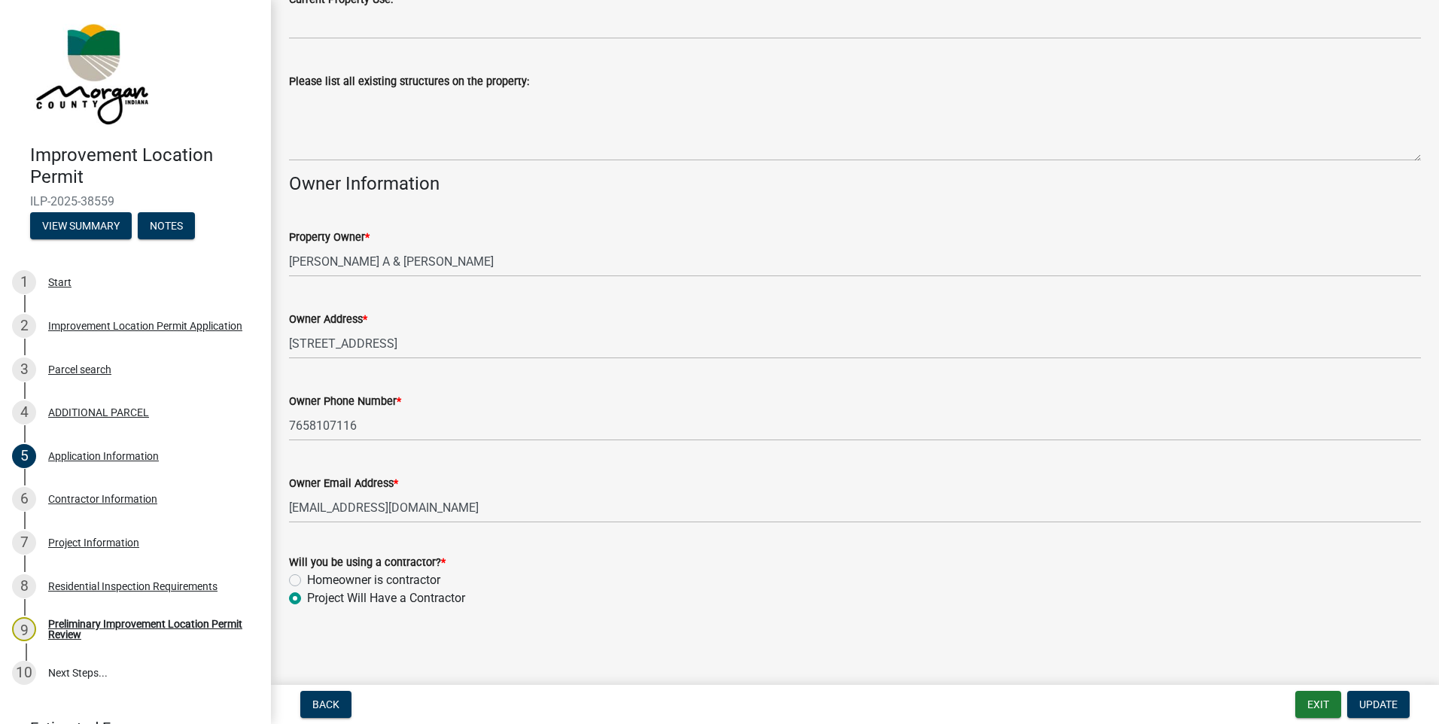
scroll to position [561, 0]
click at [103, 494] on div "Contractor Information" at bounding box center [102, 499] width 109 height 11
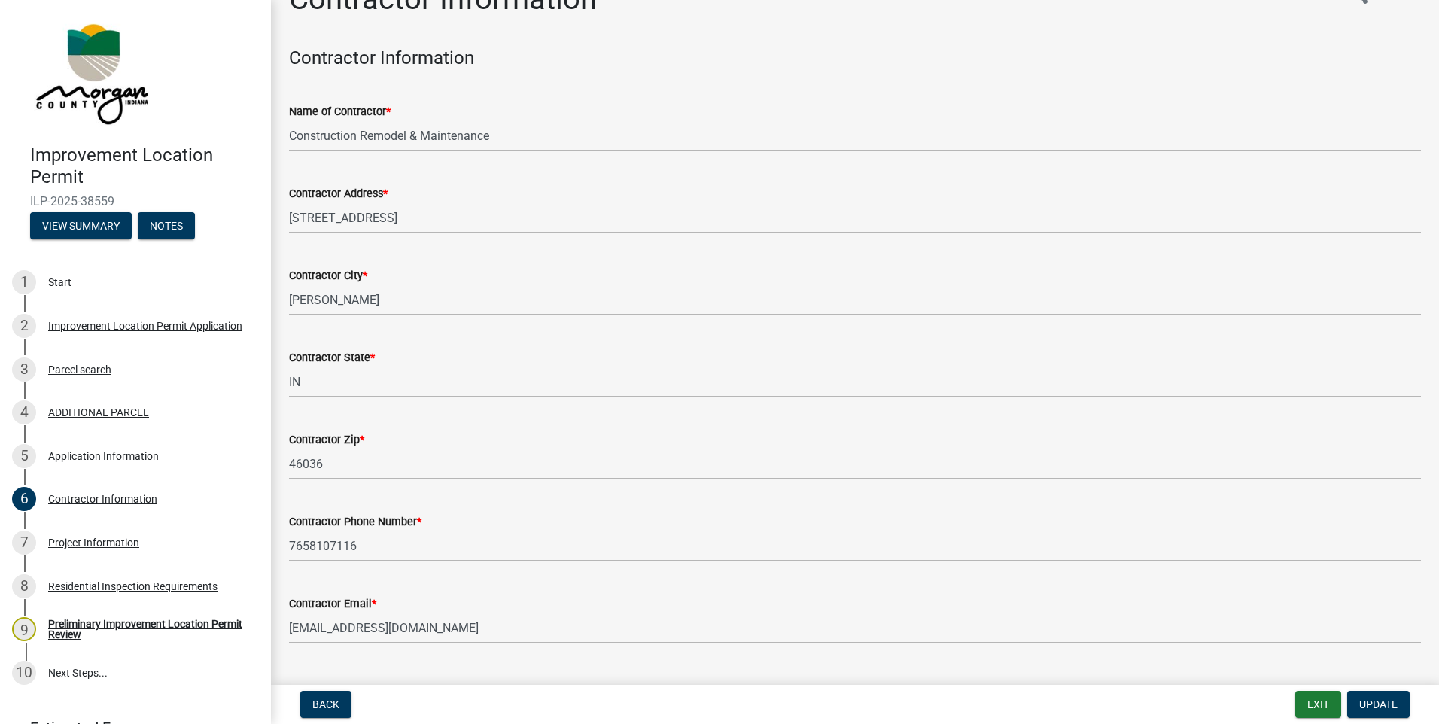
scroll to position [72, 0]
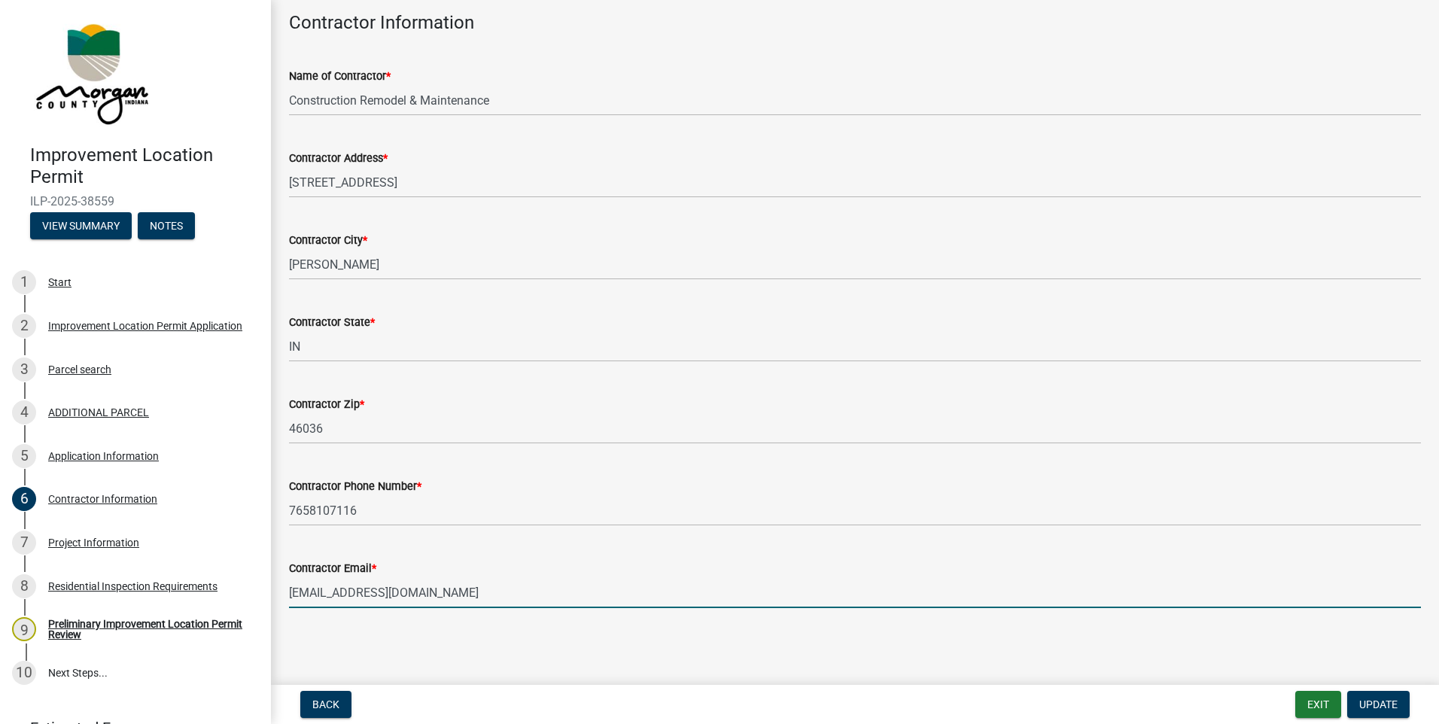
drag, startPoint x: 431, startPoint y: 593, endPoint x: 276, endPoint y: 595, distance: 155.1
click at [276, 595] on div "Contractor Information share Share Contractor Information Name of Contractor * …" at bounding box center [855, 290] width 1168 height 688
